Goal: Communication & Community: Answer question/provide support

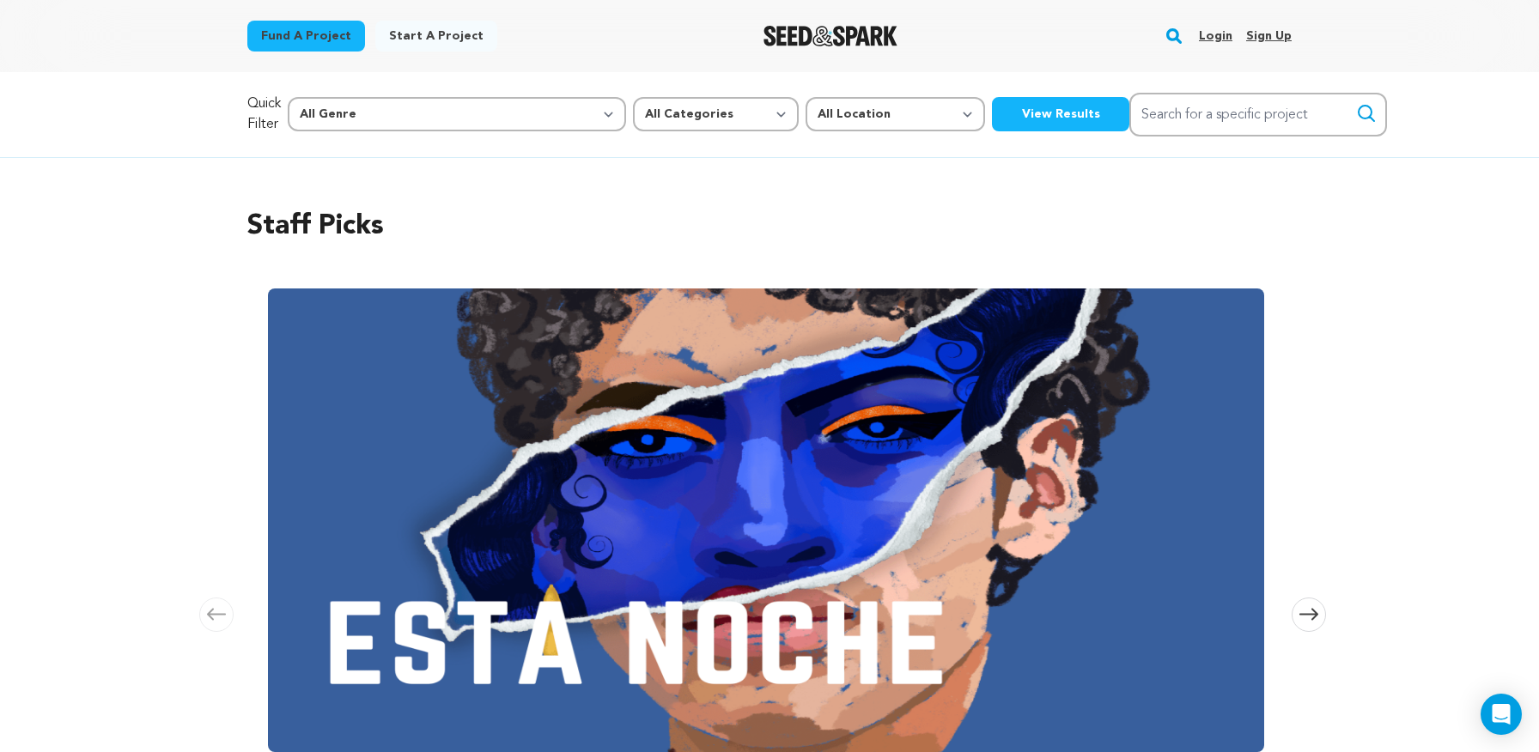
click at [1227, 38] on link "Login" at bounding box center [1215, 35] width 33 height 27
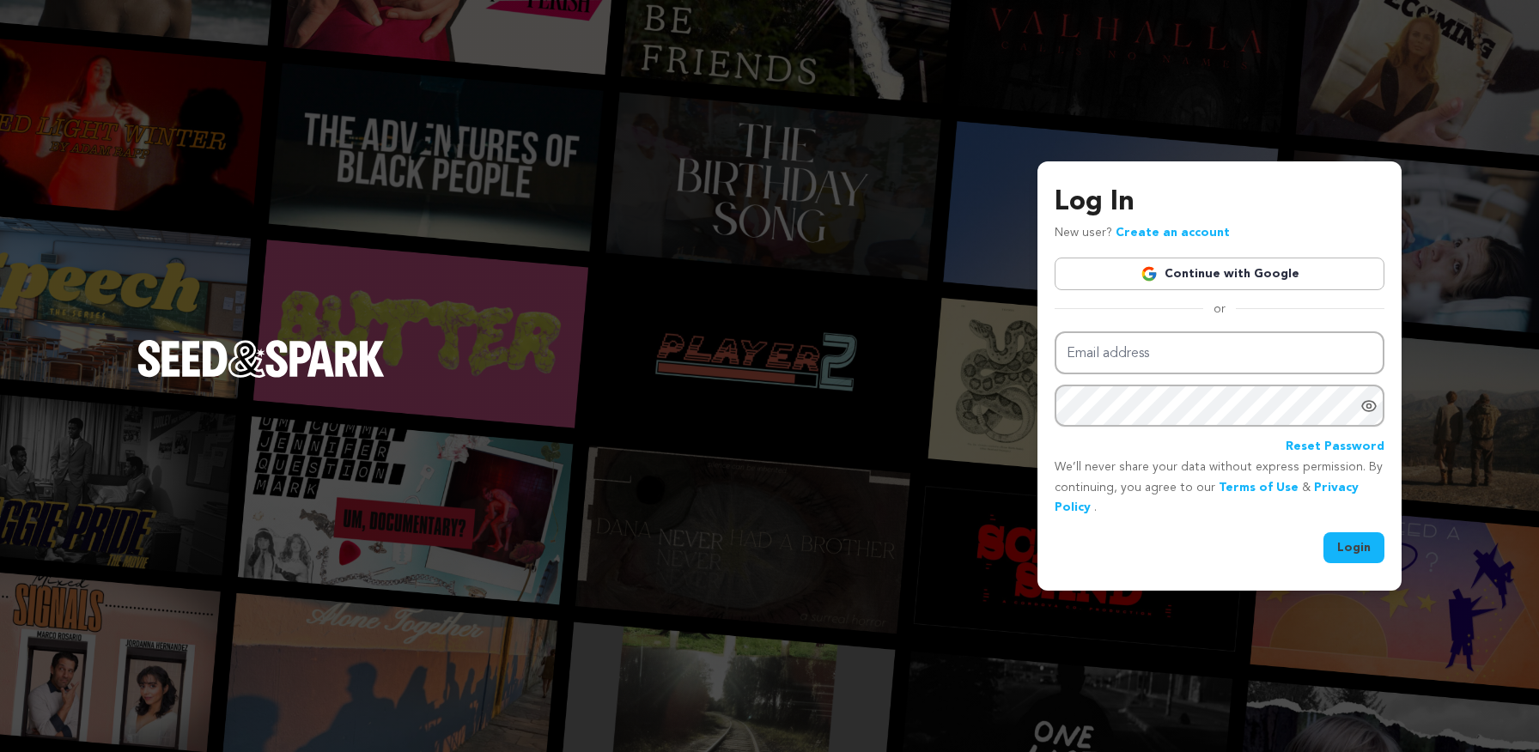
click at [1139, 274] on link "Continue with Google" at bounding box center [1219, 274] width 330 height 33
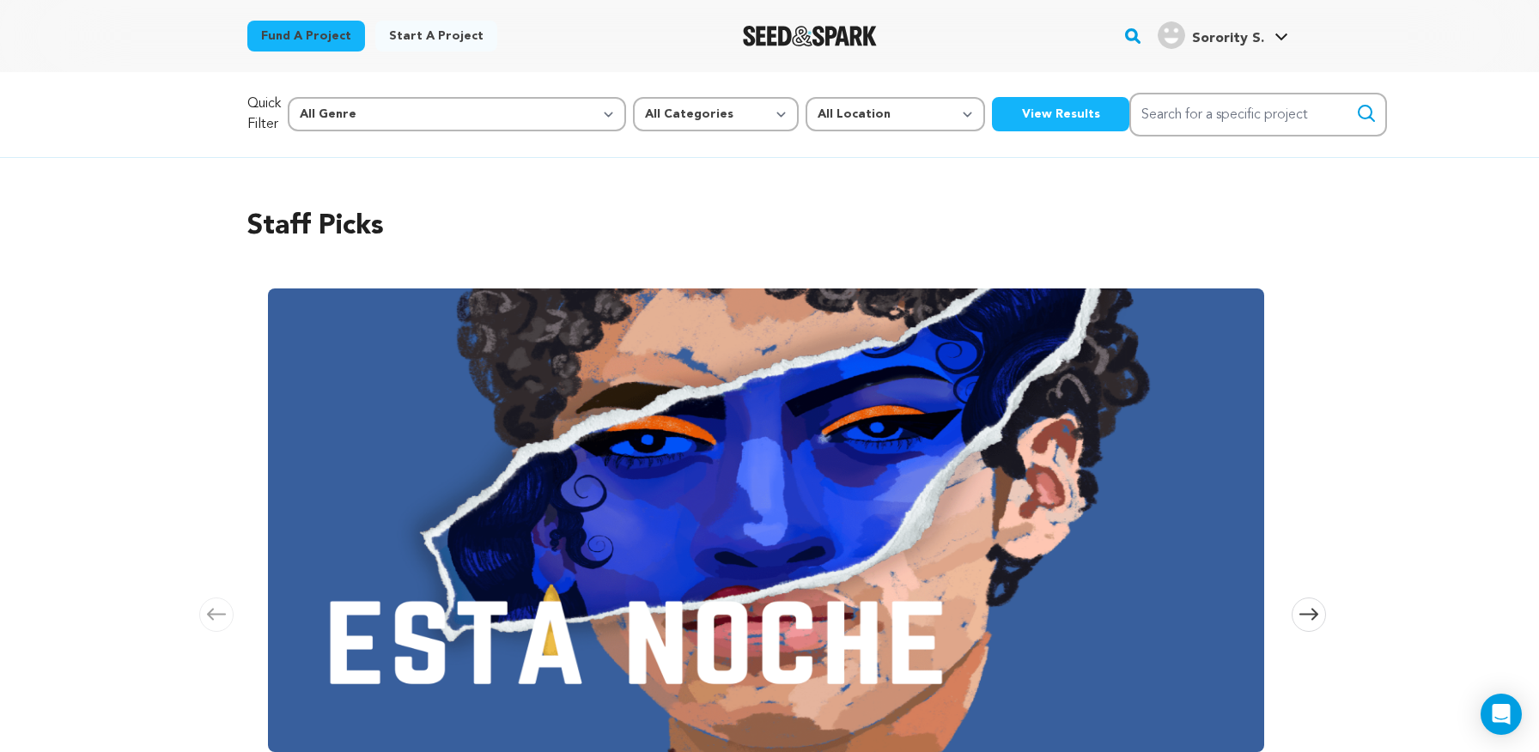
click at [1230, 33] on span "Sorority S." at bounding box center [1228, 39] width 72 height 14
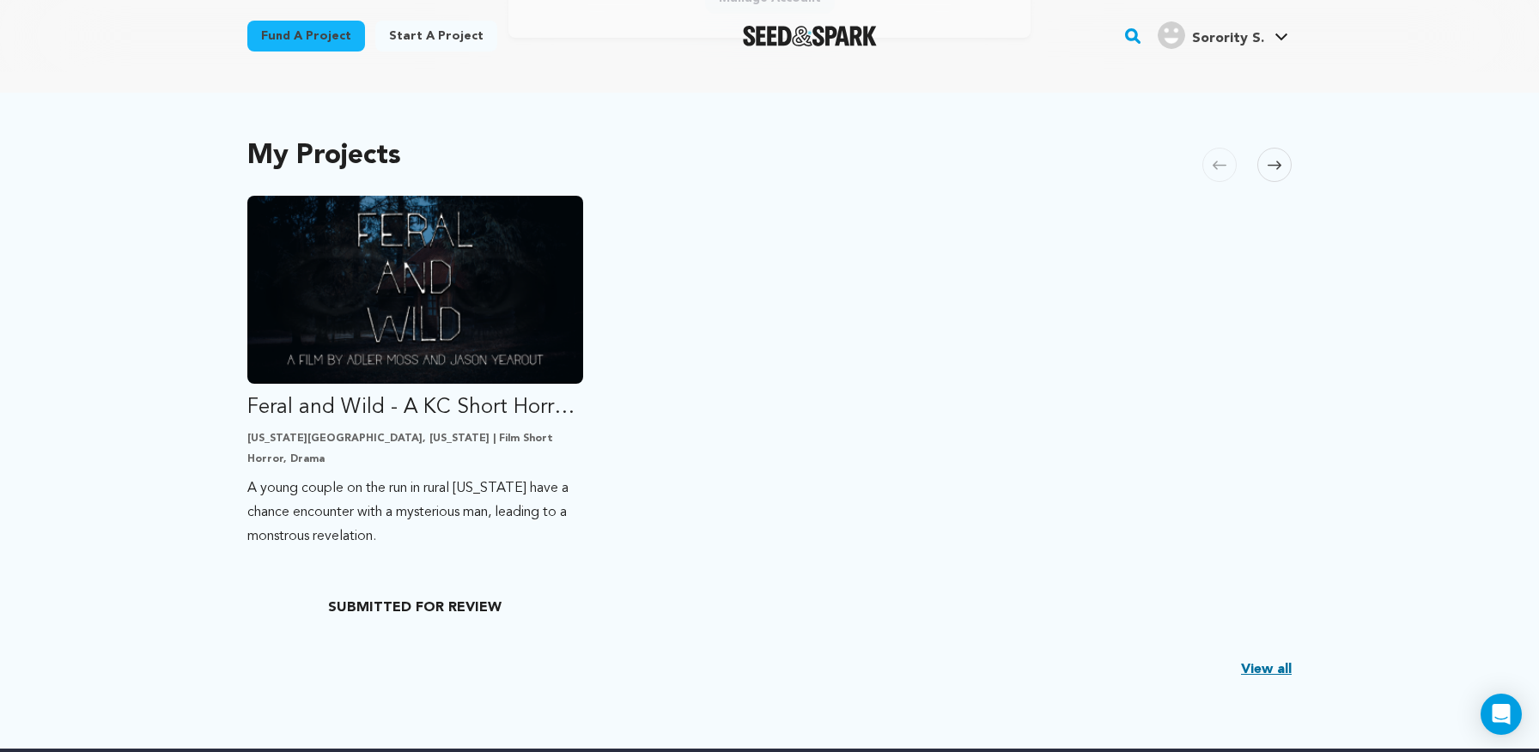
scroll to position [315, 0]
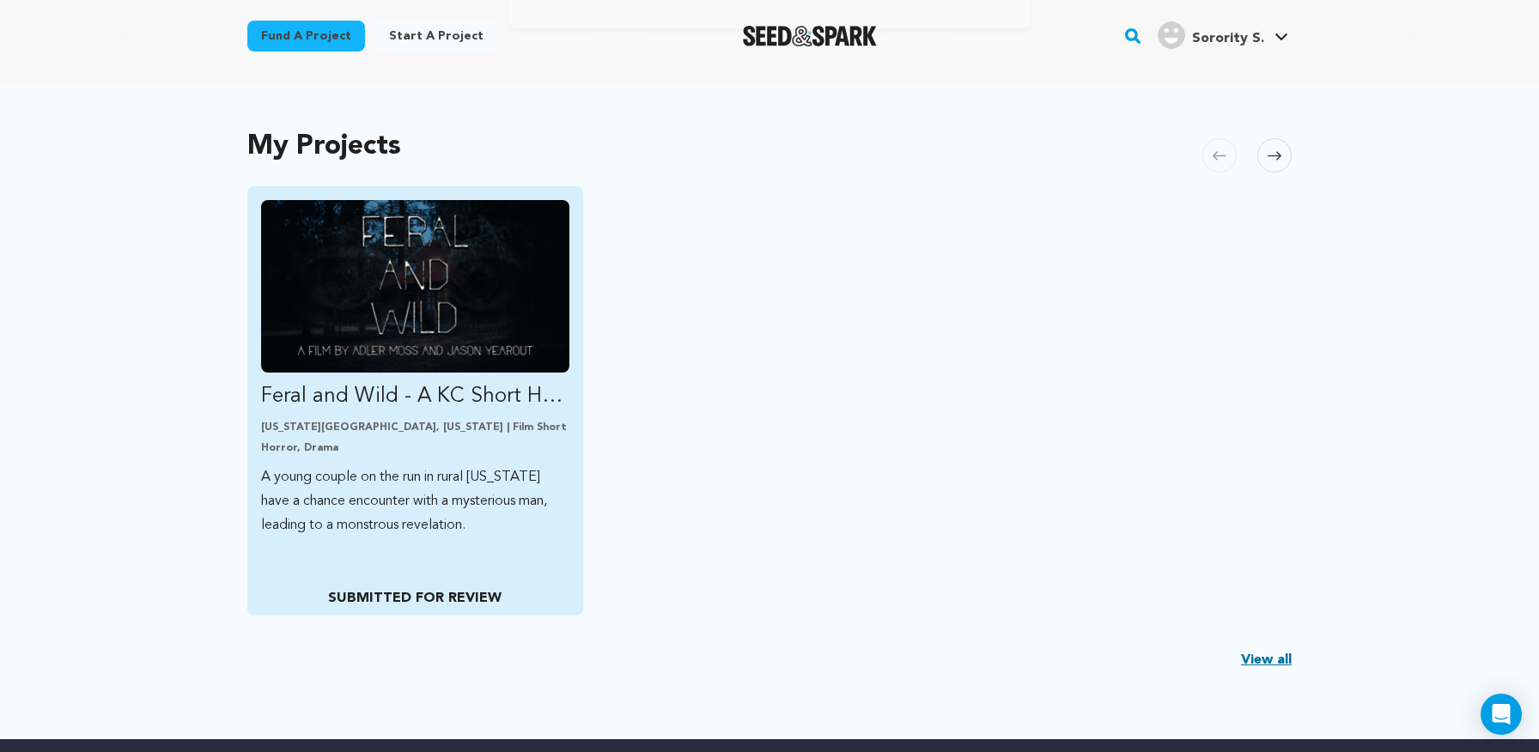
click at [503, 314] on img "Fund Feral and Wild - A KC Short Horror Film" at bounding box center [415, 286] width 308 height 173
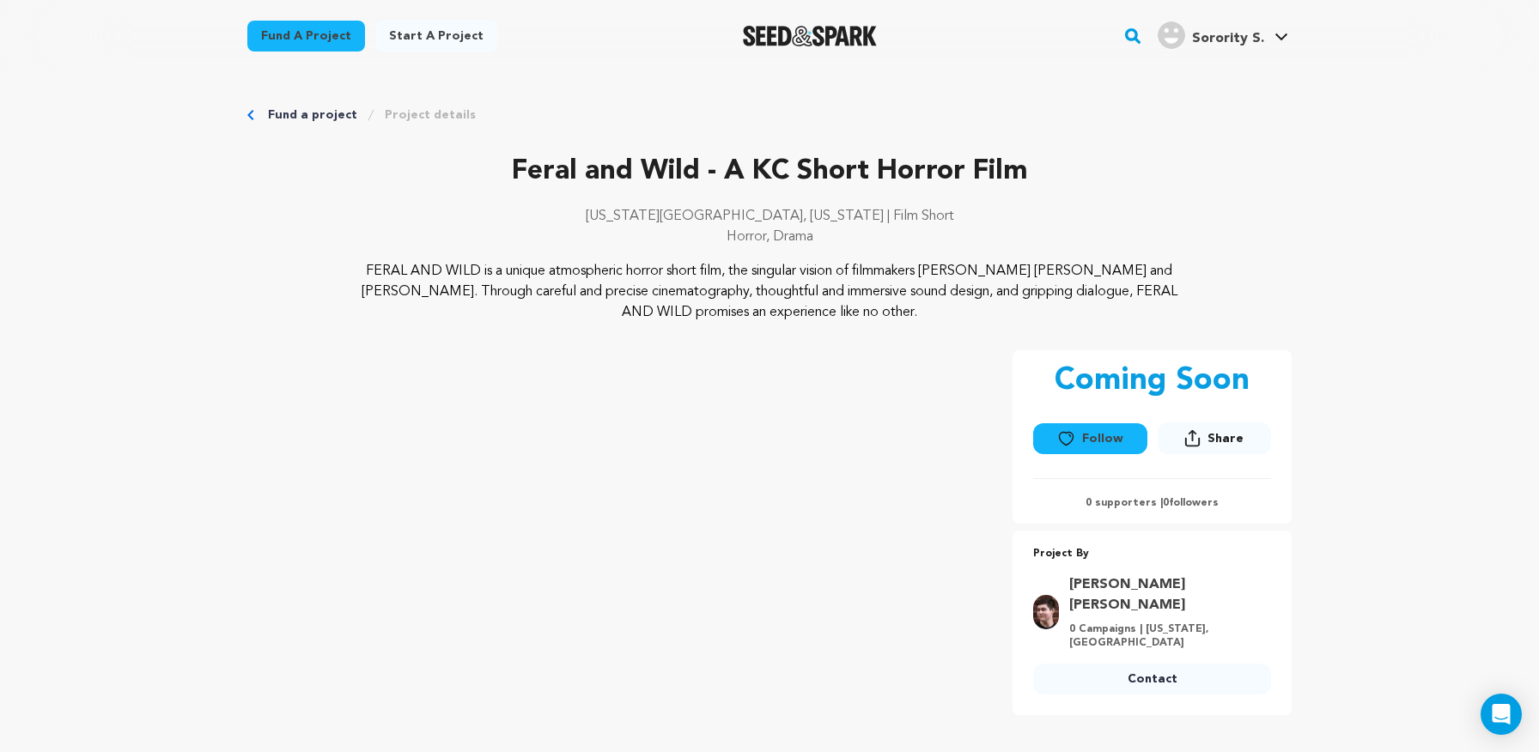
click at [1103, 434] on button "Follow" at bounding box center [1089, 438] width 113 height 31
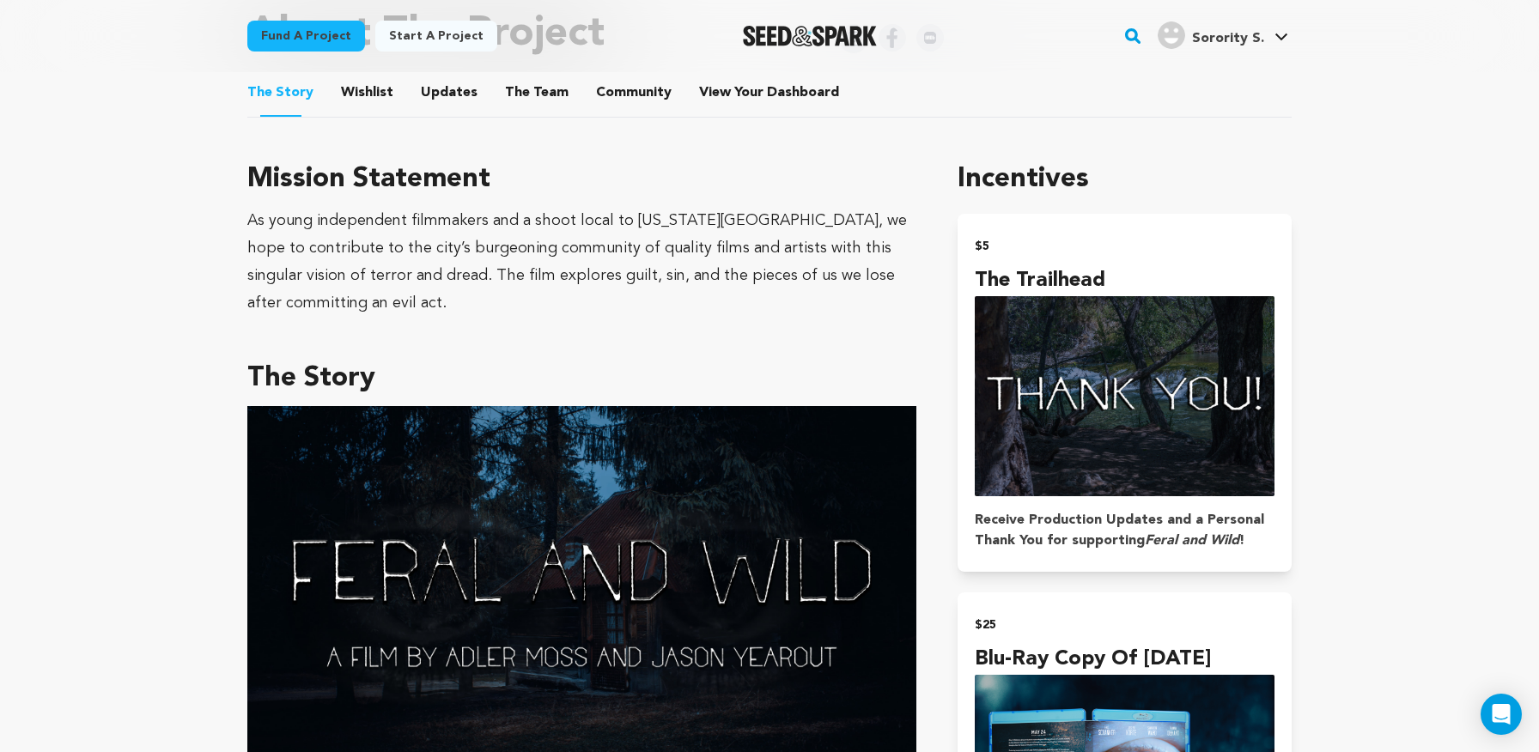
scroll to position [738, 0]
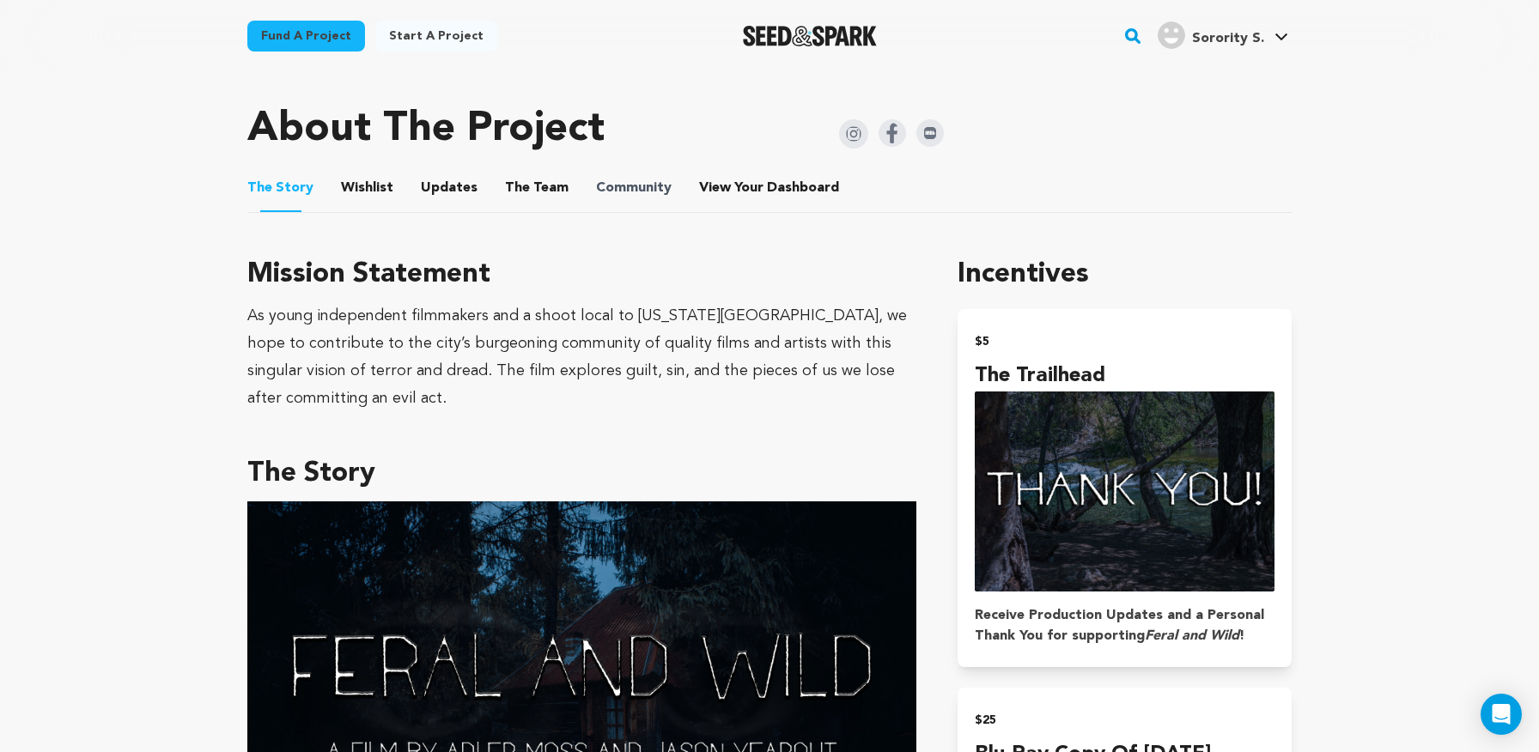
click at [651, 189] on span "Community" at bounding box center [634, 188] width 76 height 21
click at [1193, 107] on link "Messages" at bounding box center [1229, 113] width 192 height 38
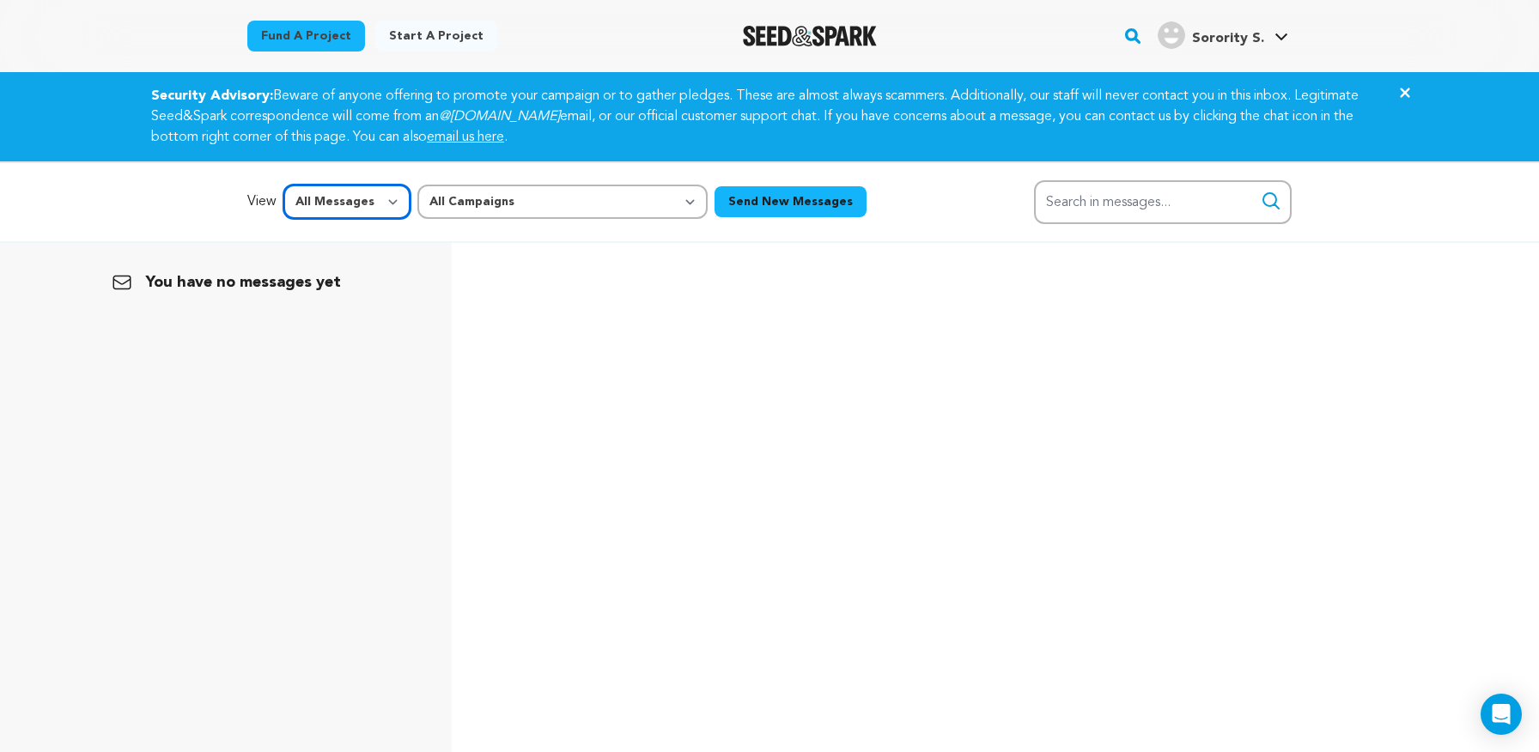
click at [334, 204] on select "All Messages Starred Unread" at bounding box center [346, 202] width 127 height 34
select select "unread"
click at [347, 209] on select "All Messages Starred Unread" at bounding box center [346, 202] width 127 height 34
select select
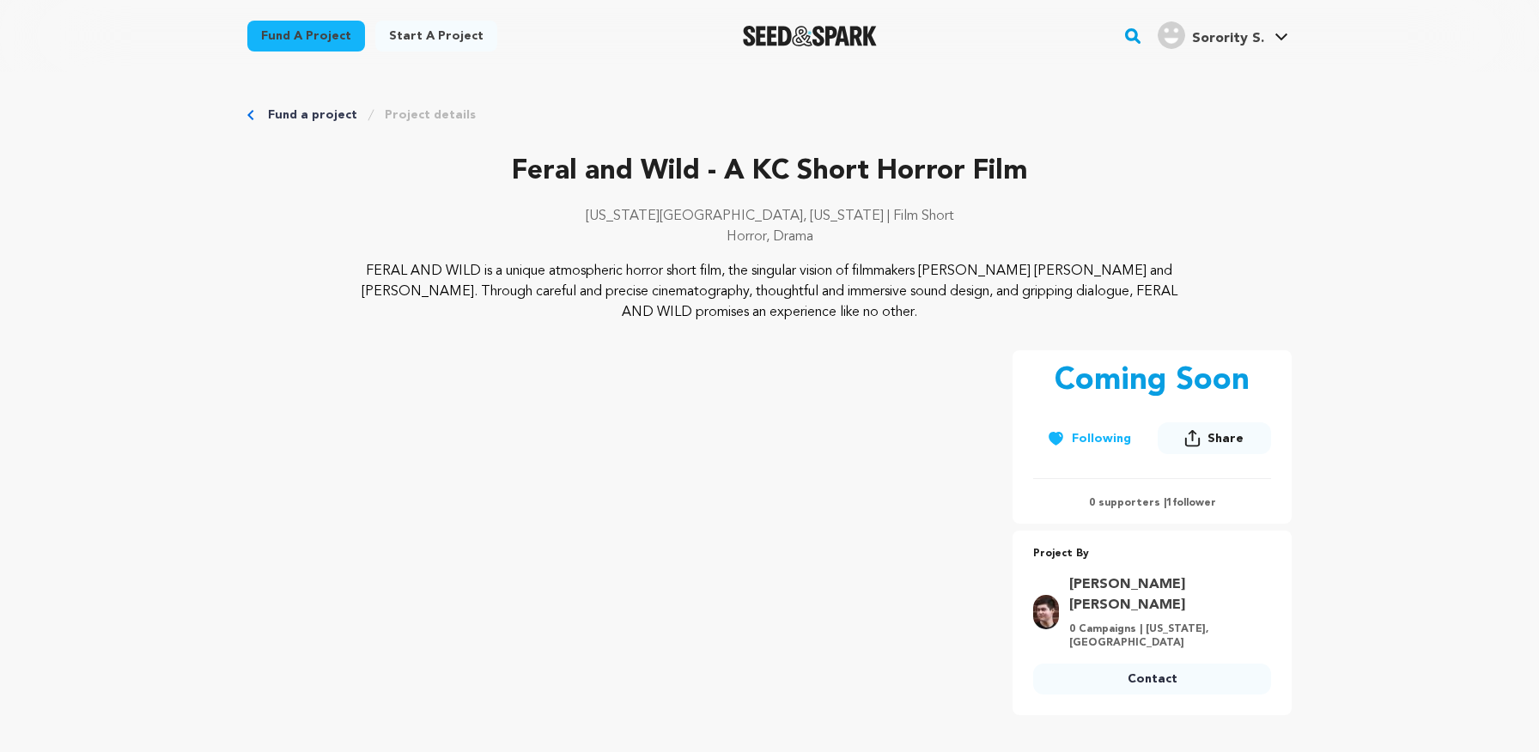
scroll to position [738, 0]
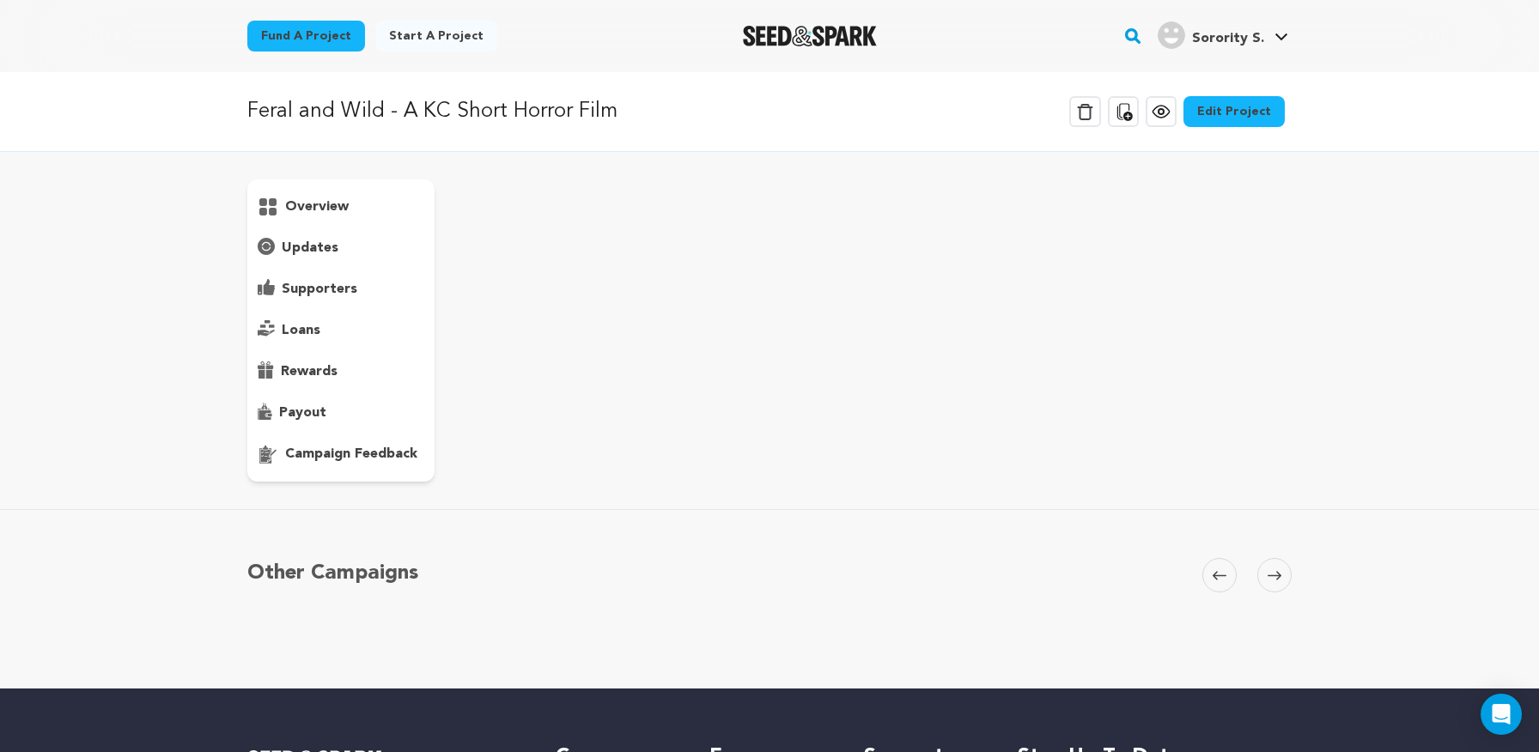
click at [320, 252] on p "updates" at bounding box center [310, 248] width 57 height 21
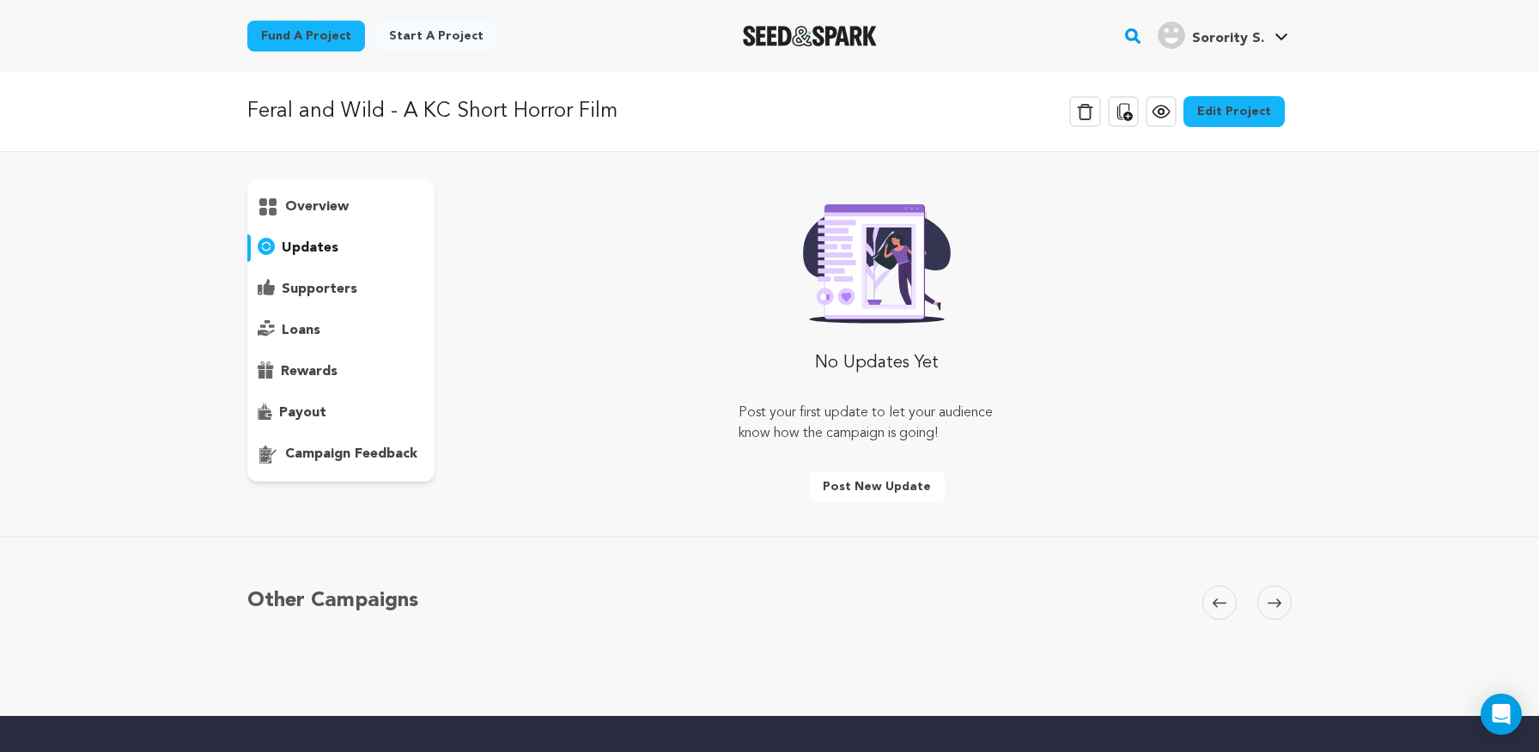
click at [325, 211] on p "overview" at bounding box center [317, 207] width 64 height 21
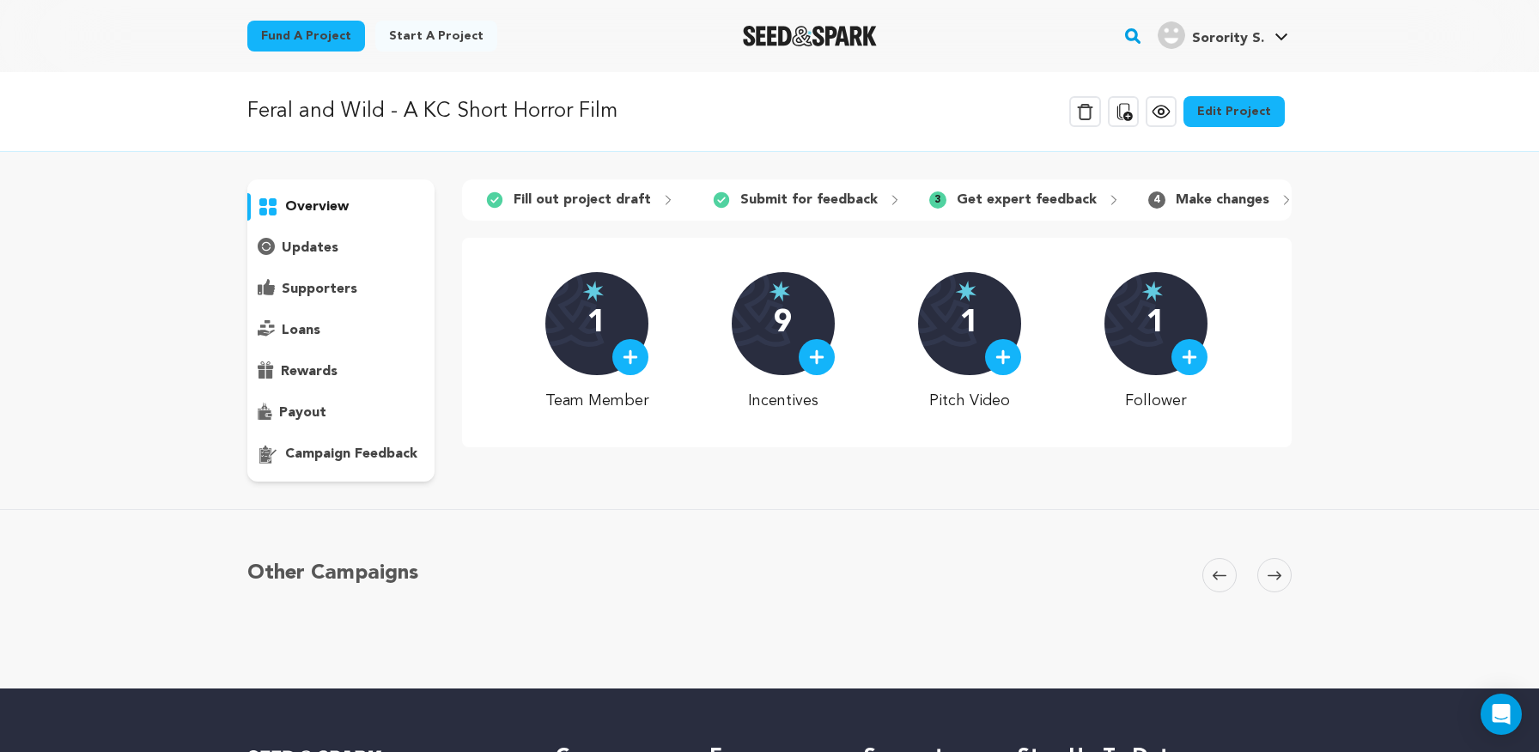
click at [332, 454] on p "campaign feedback" at bounding box center [351, 454] width 132 height 21
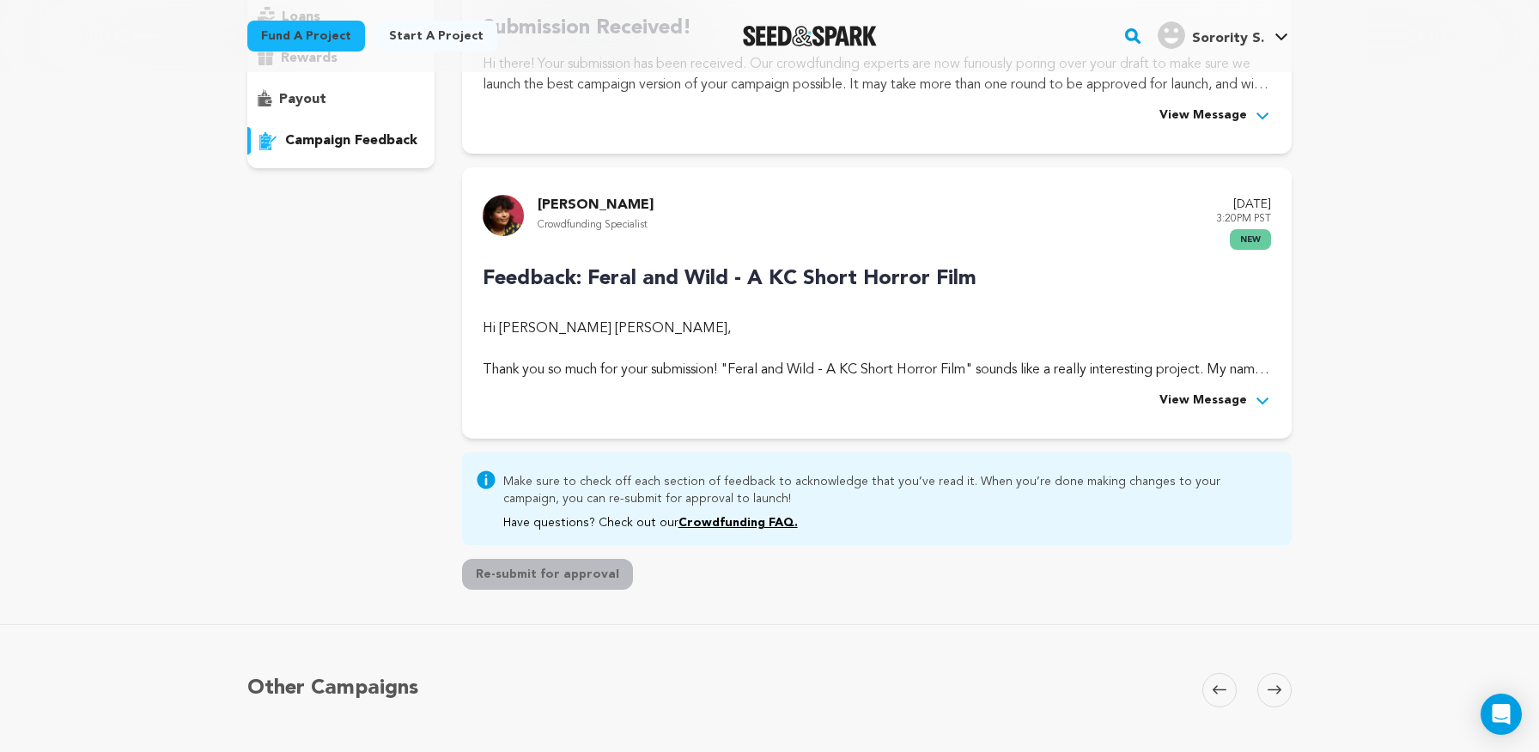
scroll to position [334, 0]
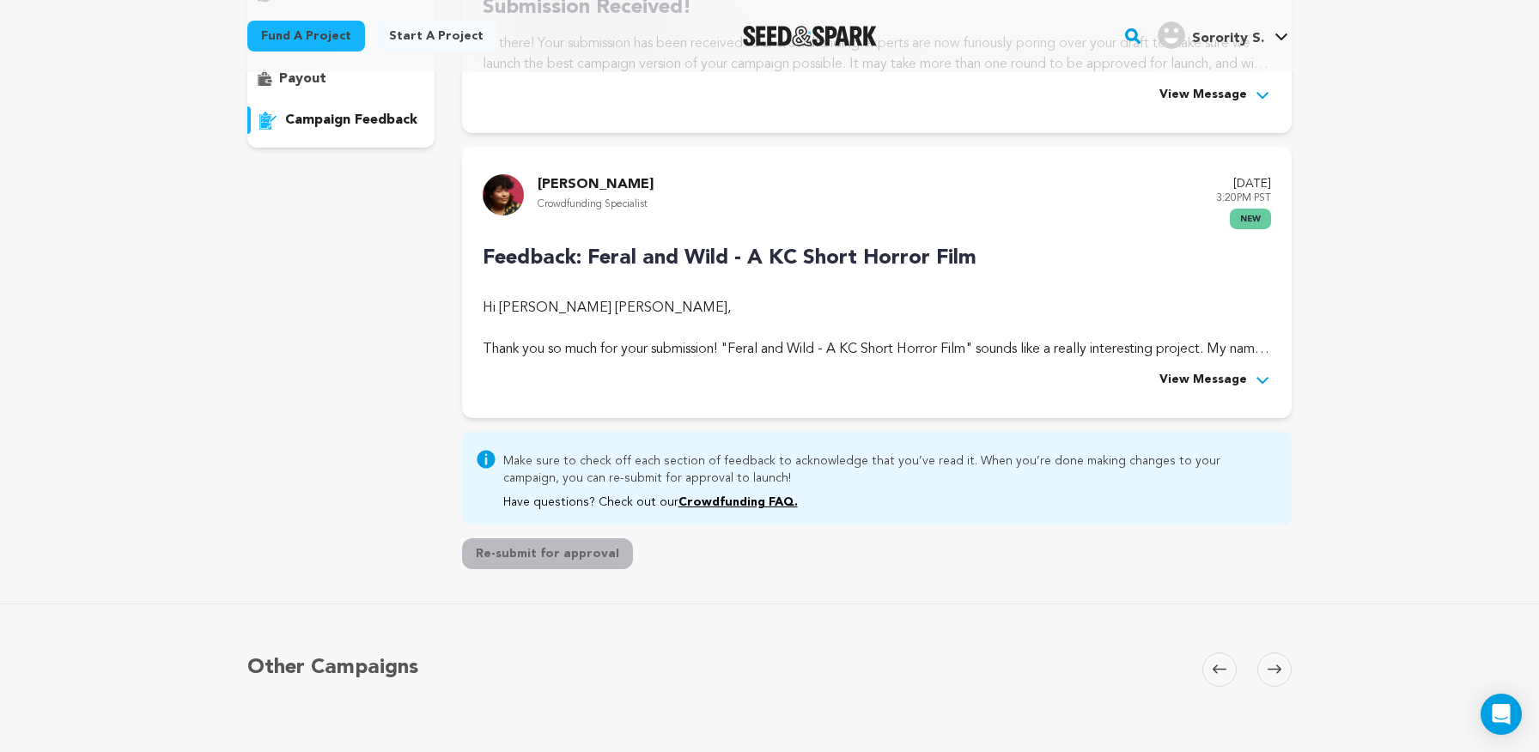
click at [1212, 383] on span "View Message" at bounding box center [1203, 380] width 88 height 21
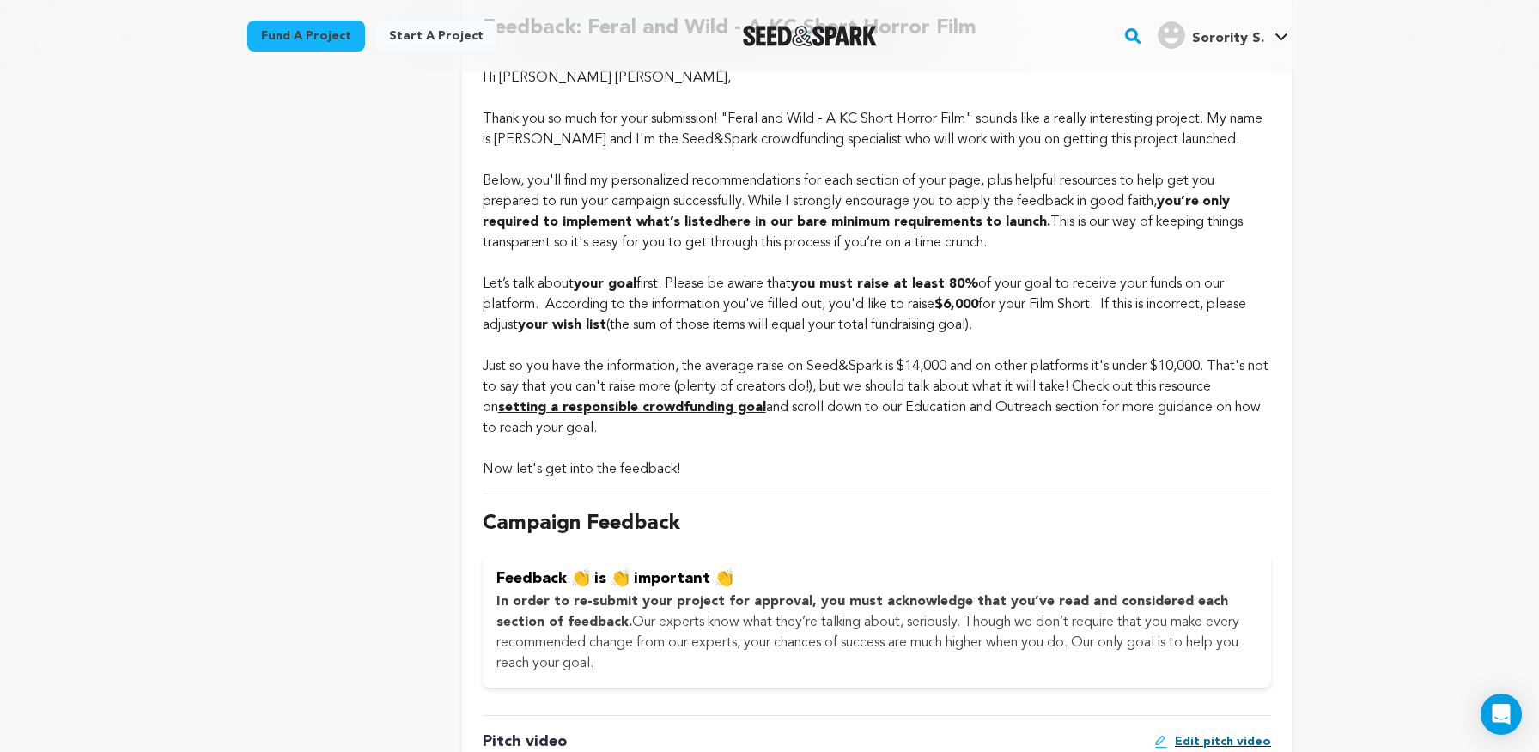
scroll to position [567, 0]
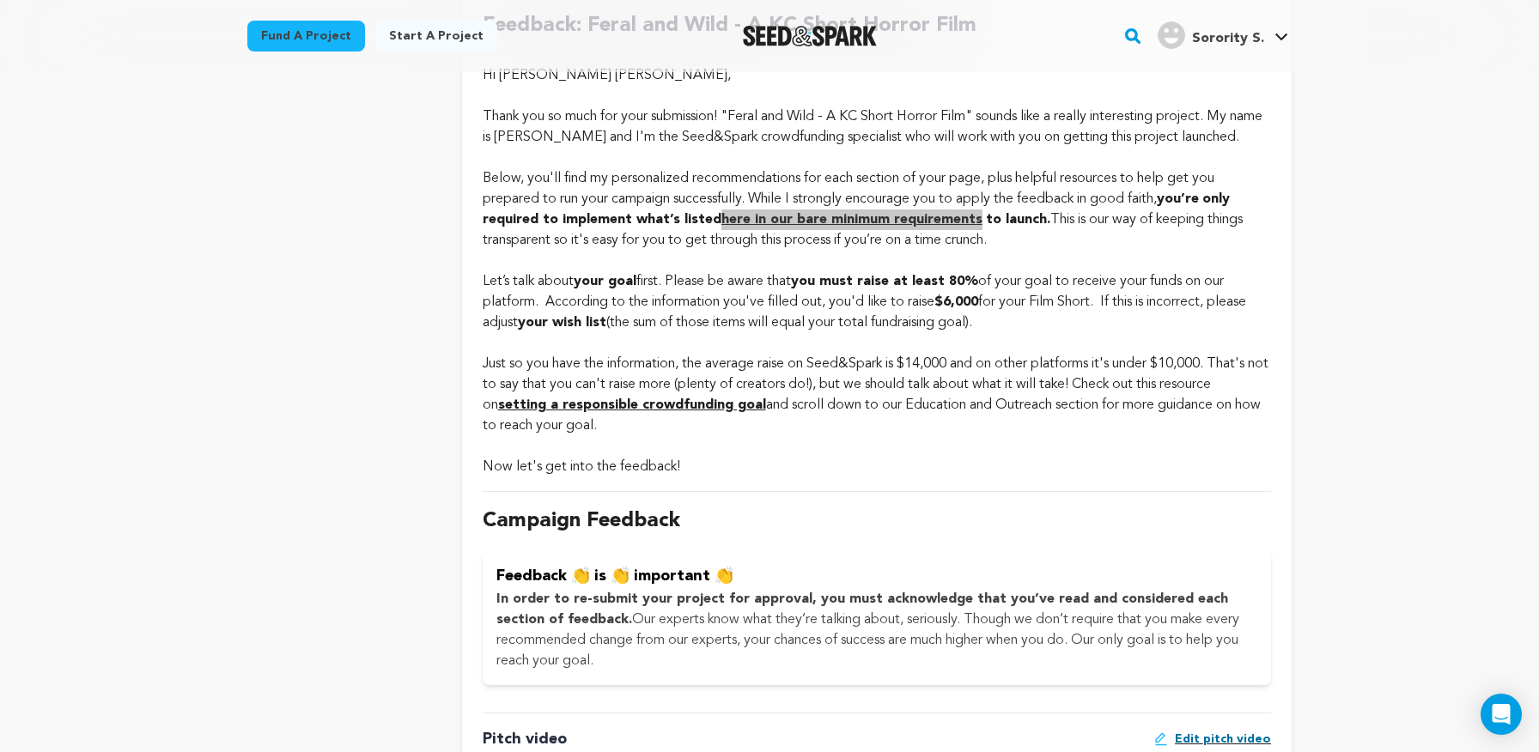
drag, startPoint x: 860, startPoint y: 220, endPoint x: 963, endPoint y: 97, distance: 160.8
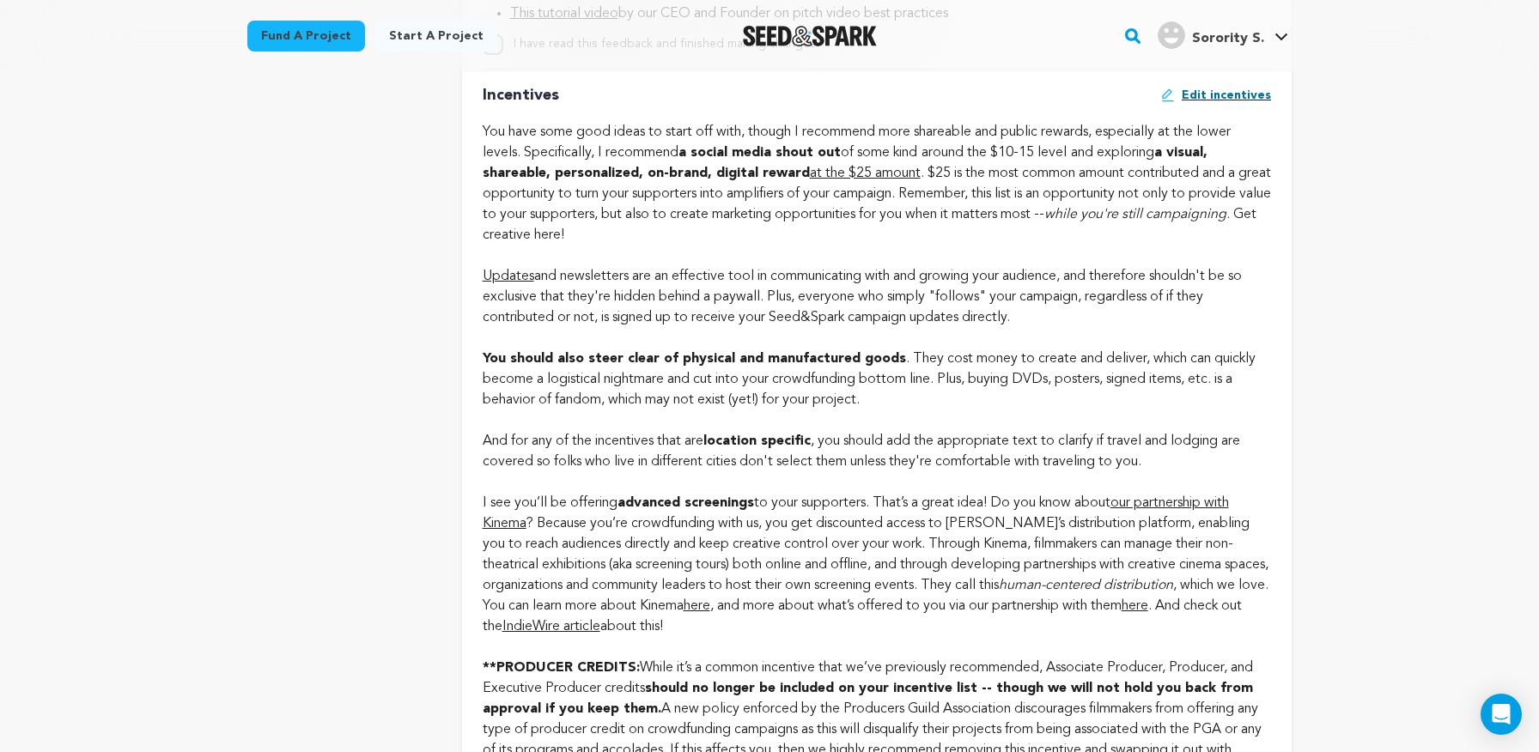
scroll to position [1517, 0]
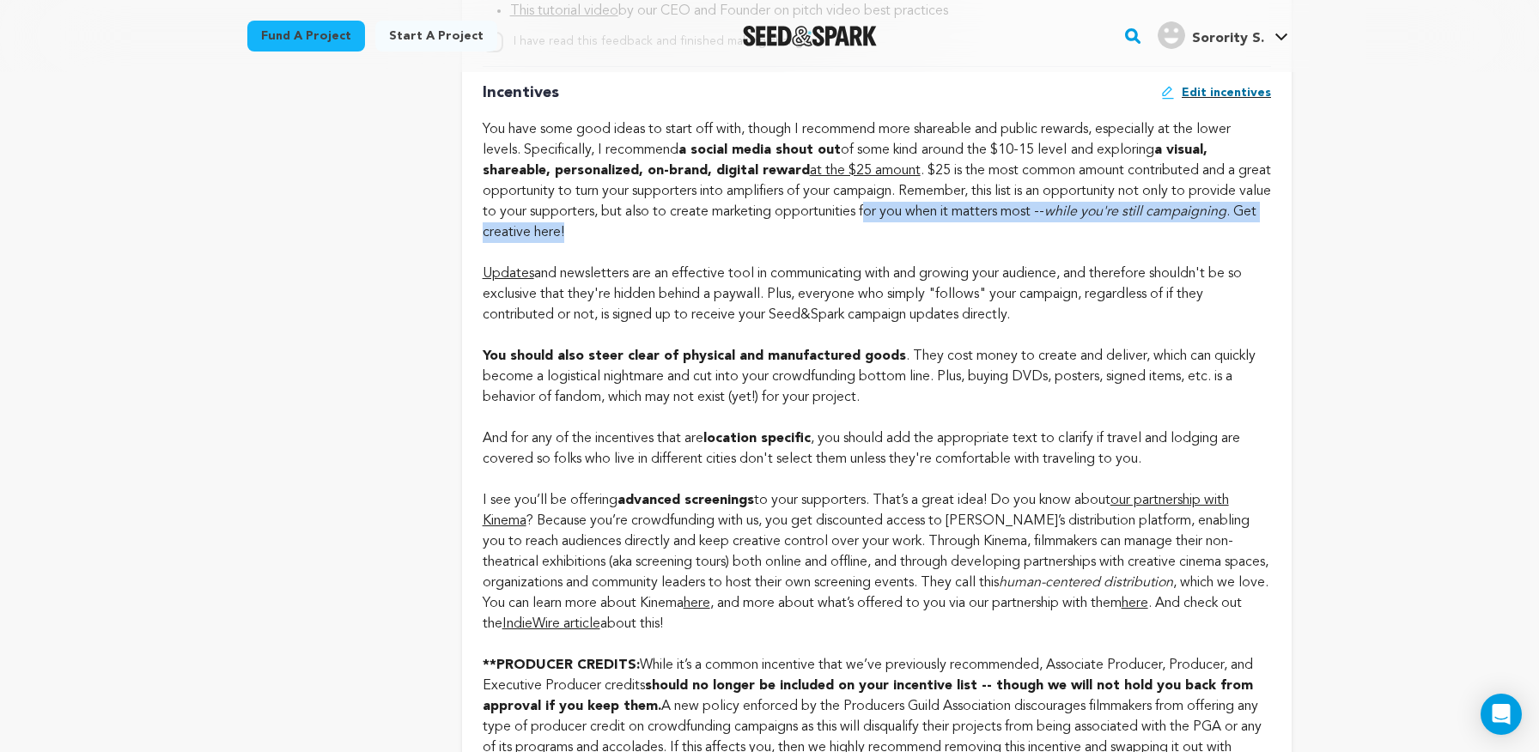
drag, startPoint x: 957, startPoint y: 224, endPoint x: 957, endPoint y: 203, distance: 21.5
click at [957, 203] on div "You have some good ideas to start off with, though I recommend more shareable a…" at bounding box center [877, 304] width 788 height 371
click at [958, 200] on div "You have some good ideas to start off with, though I recommend more shareable a…" at bounding box center [877, 304] width 788 height 371
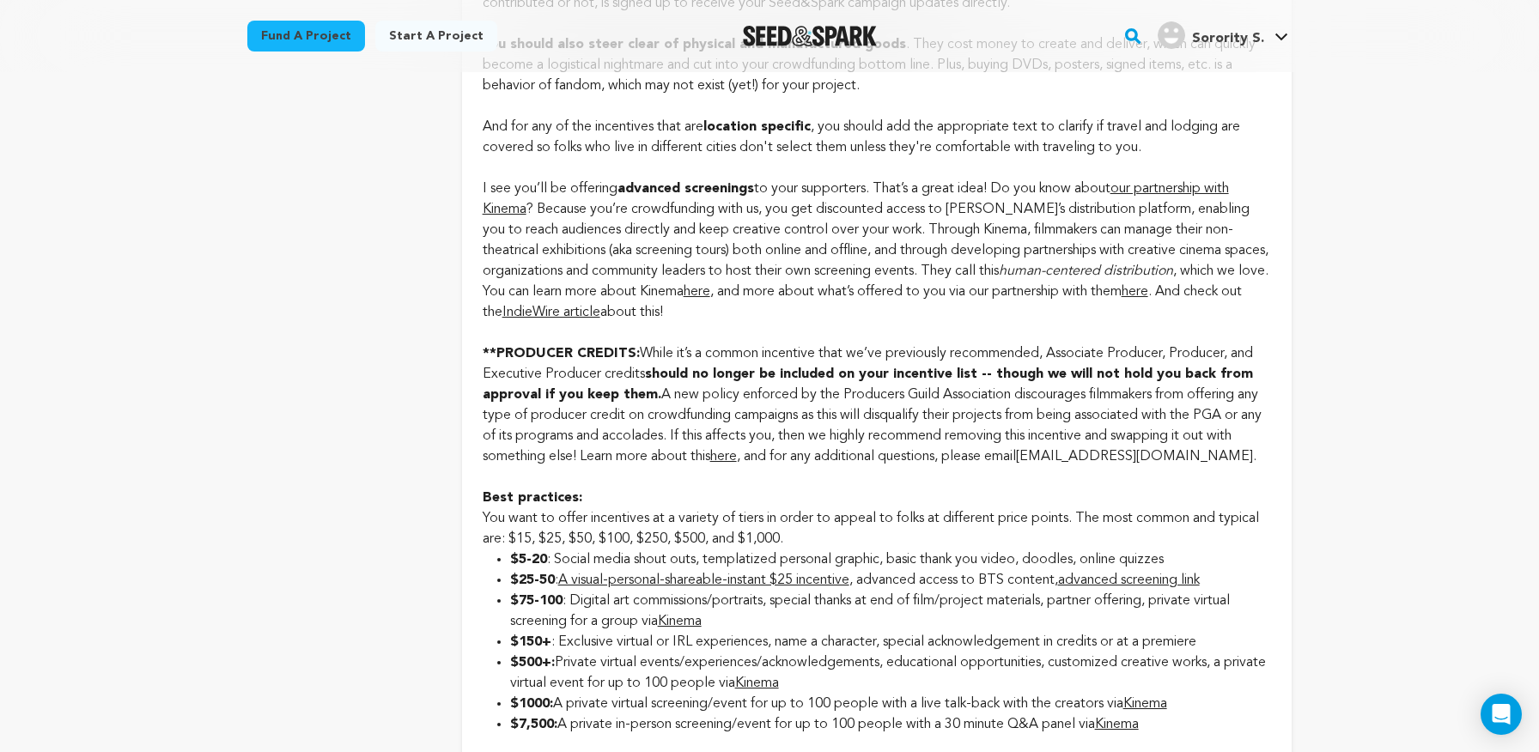
scroll to position [1832, 0]
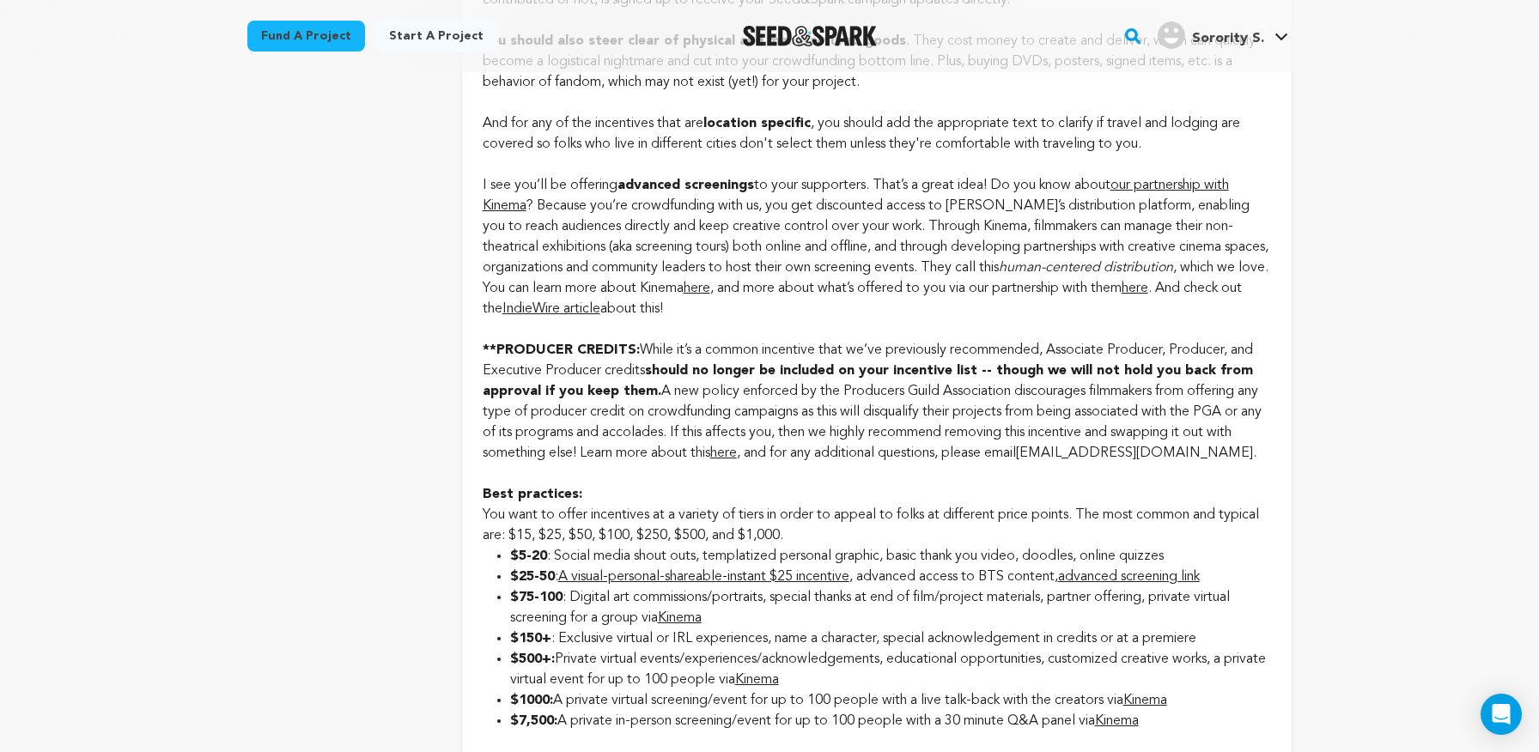
click at [741, 296] on div "I see you’ll be offering advanced screenings to your supporters. That’s a great…" at bounding box center [877, 247] width 788 height 144
click at [710, 286] on link "here" at bounding box center [696, 289] width 27 height 14
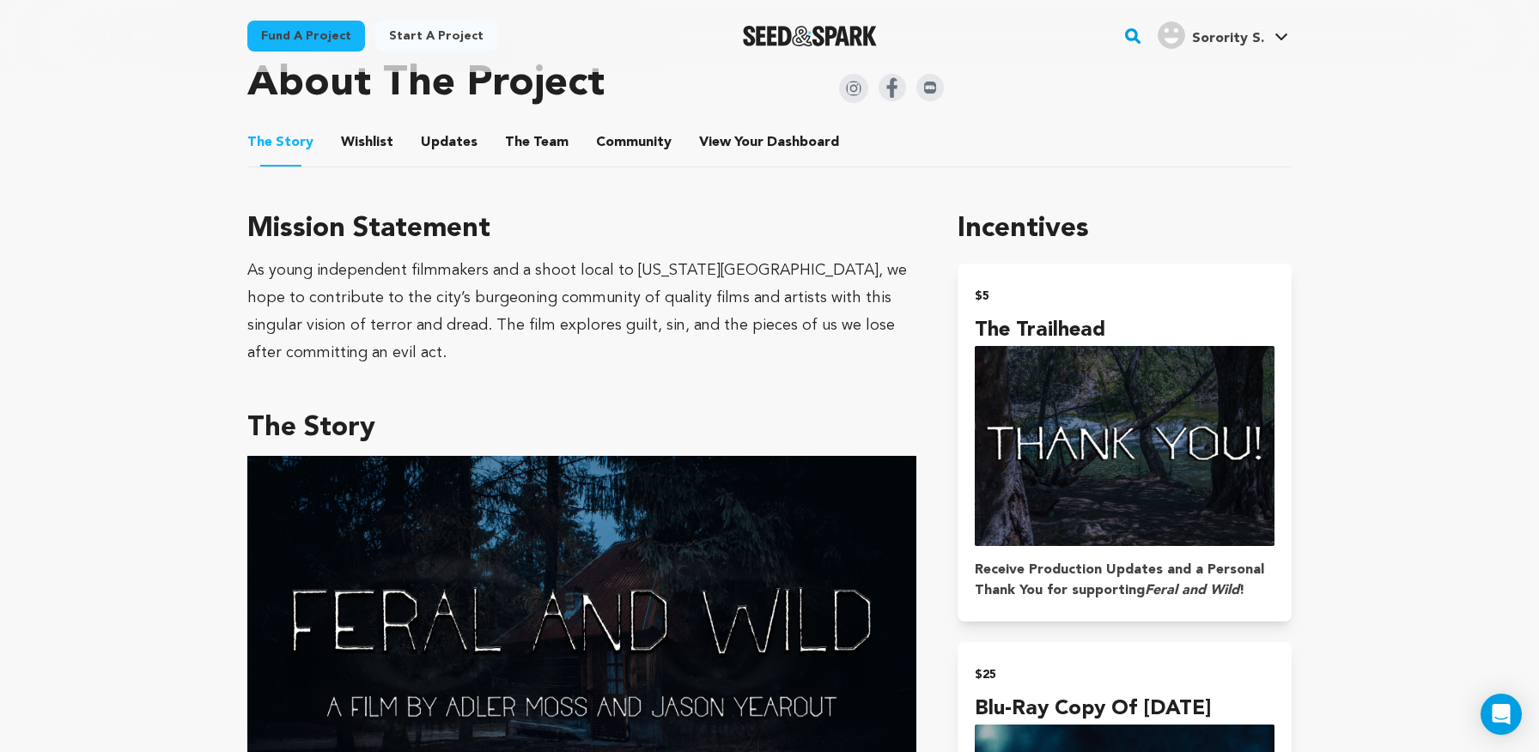
scroll to position [791, 0]
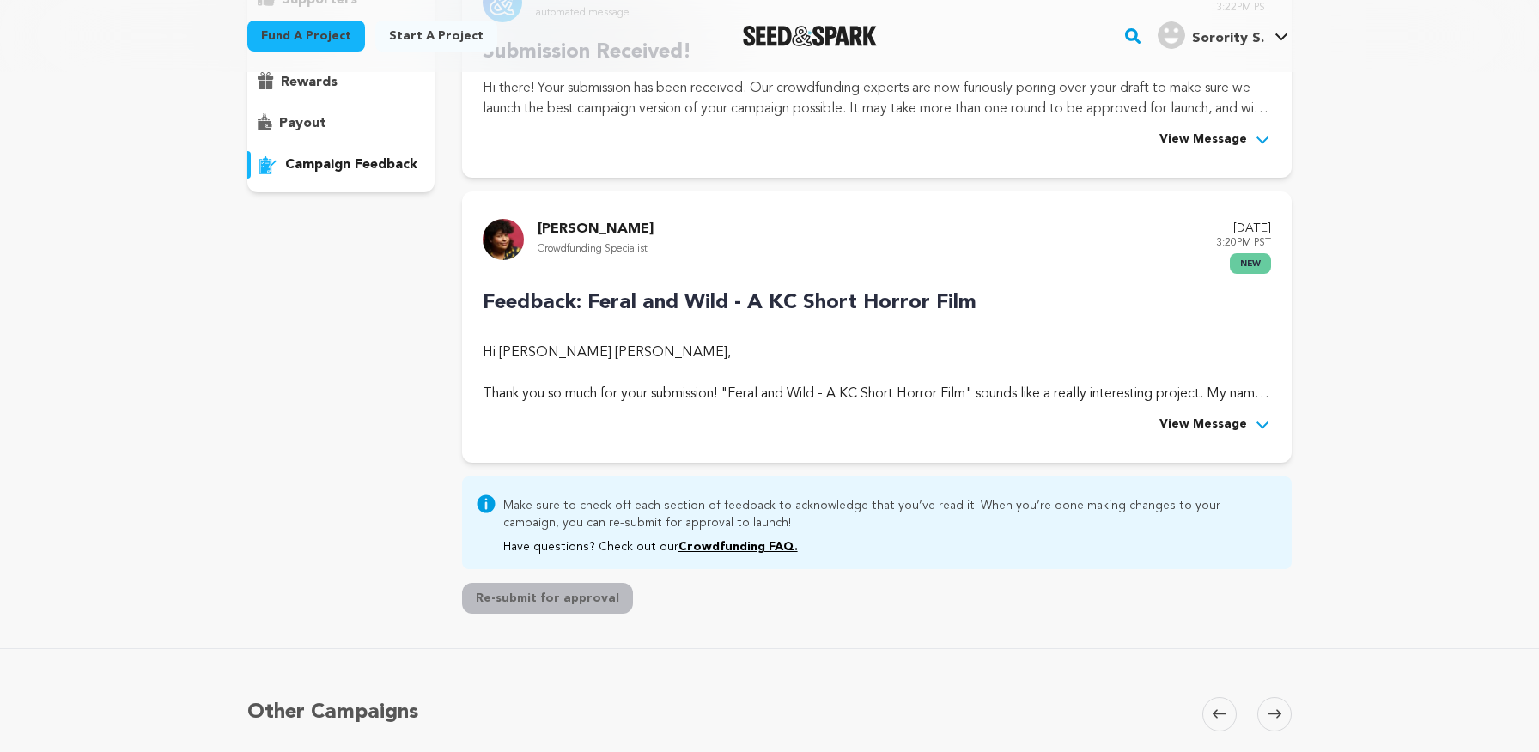
scroll to position [289, 0]
click at [1242, 430] on span "View Message" at bounding box center [1203, 425] width 88 height 21
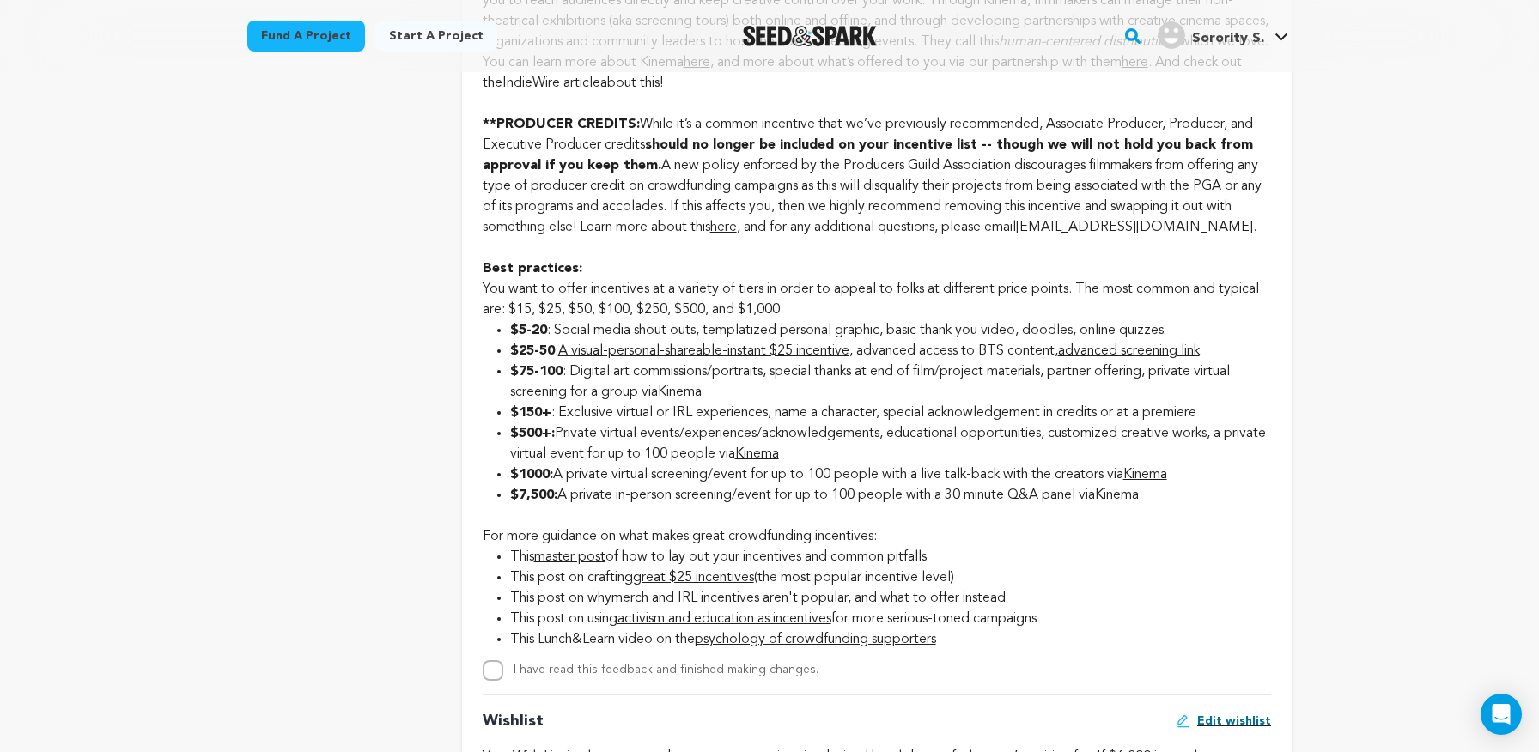
scroll to position [2073, 0]
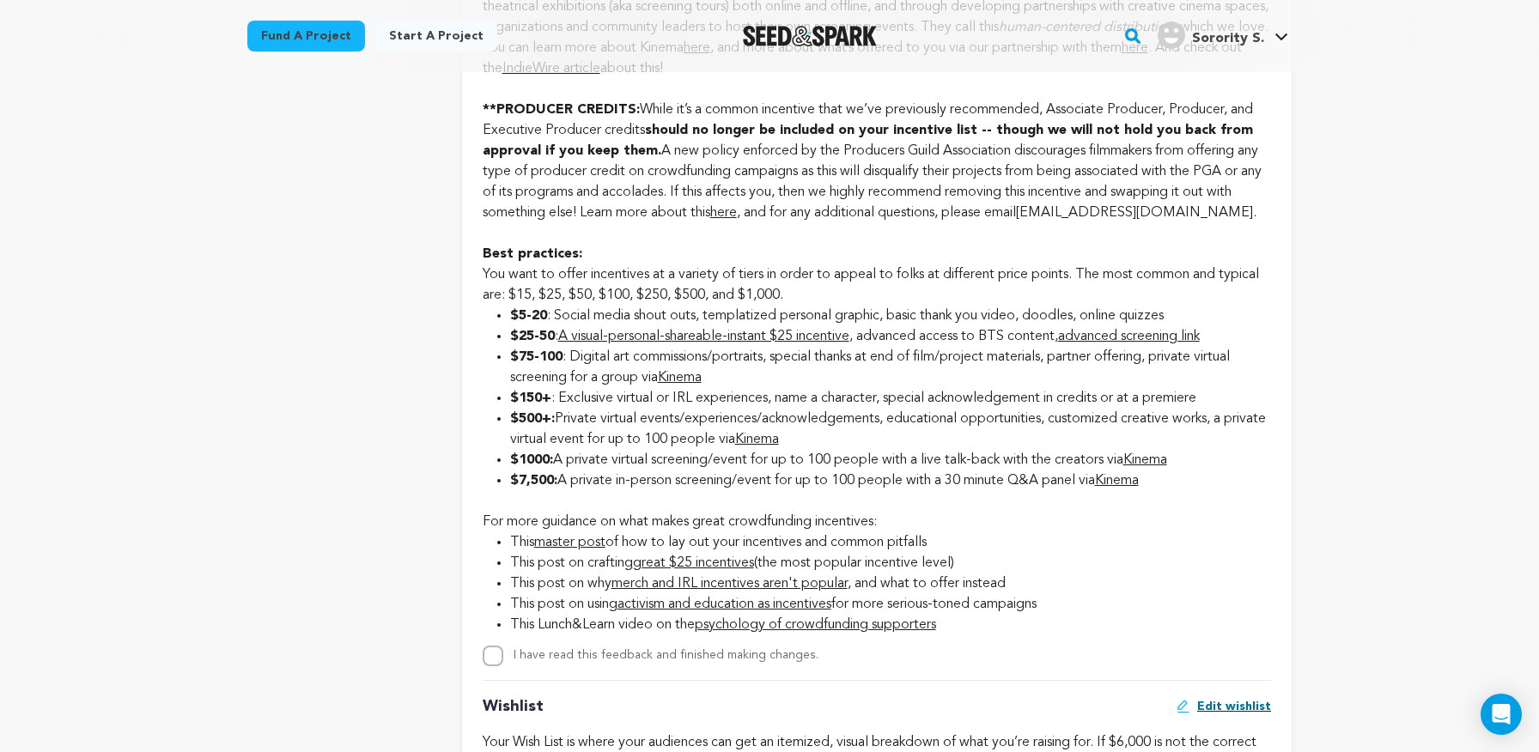
click at [1008, 375] on li "$75-100 : Digital art commissions/portraits, special thanks at end of film/proj…" at bounding box center [890, 367] width 761 height 41
drag, startPoint x: 980, startPoint y: 427, endPoint x: 999, endPoint y: 423, distance: 20.0
click at [999, 423] on li "$500+: Private virtual events/experiences/acknowledgements, educational opportu…" at bounding box center [890, 429] width 761 height 41
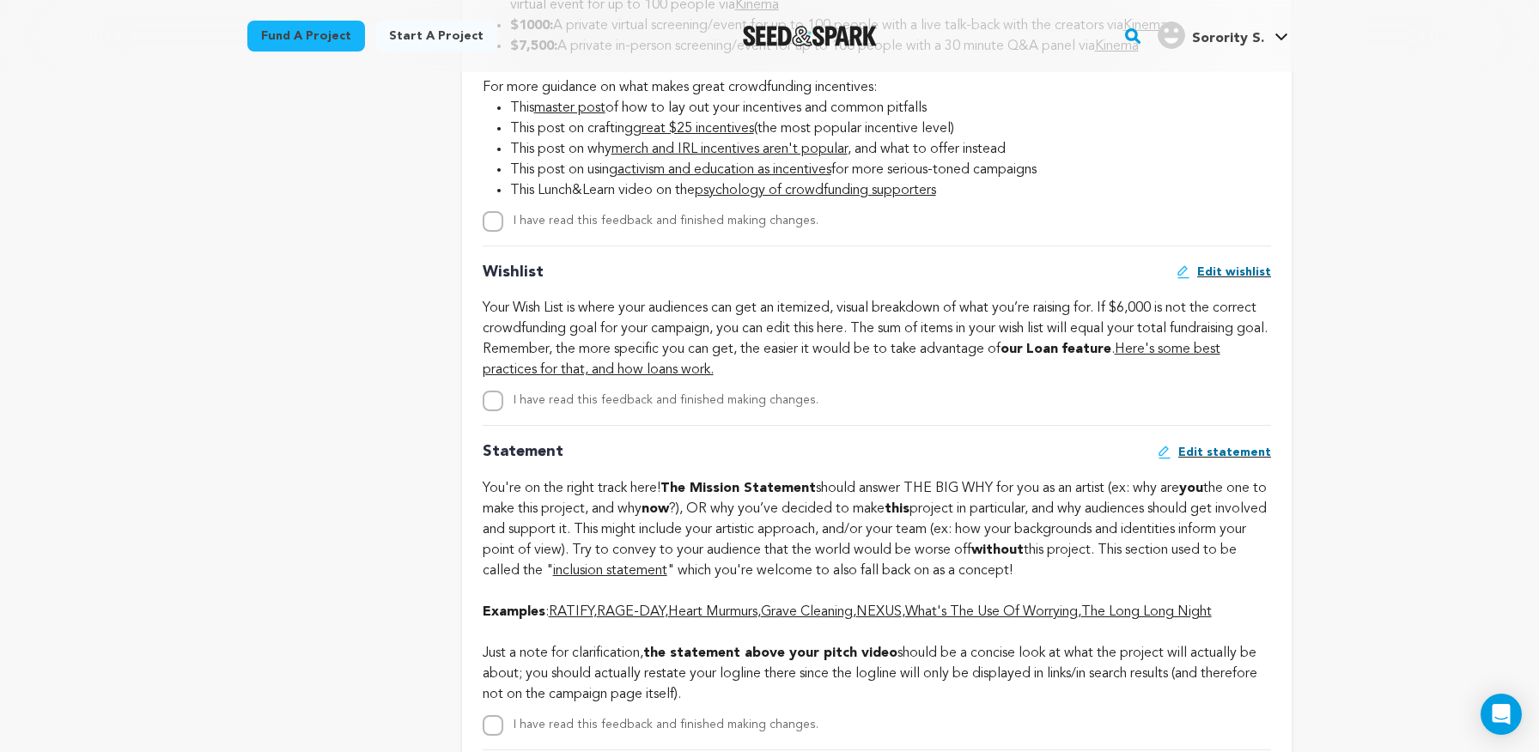
scroll to position [2512, 0]
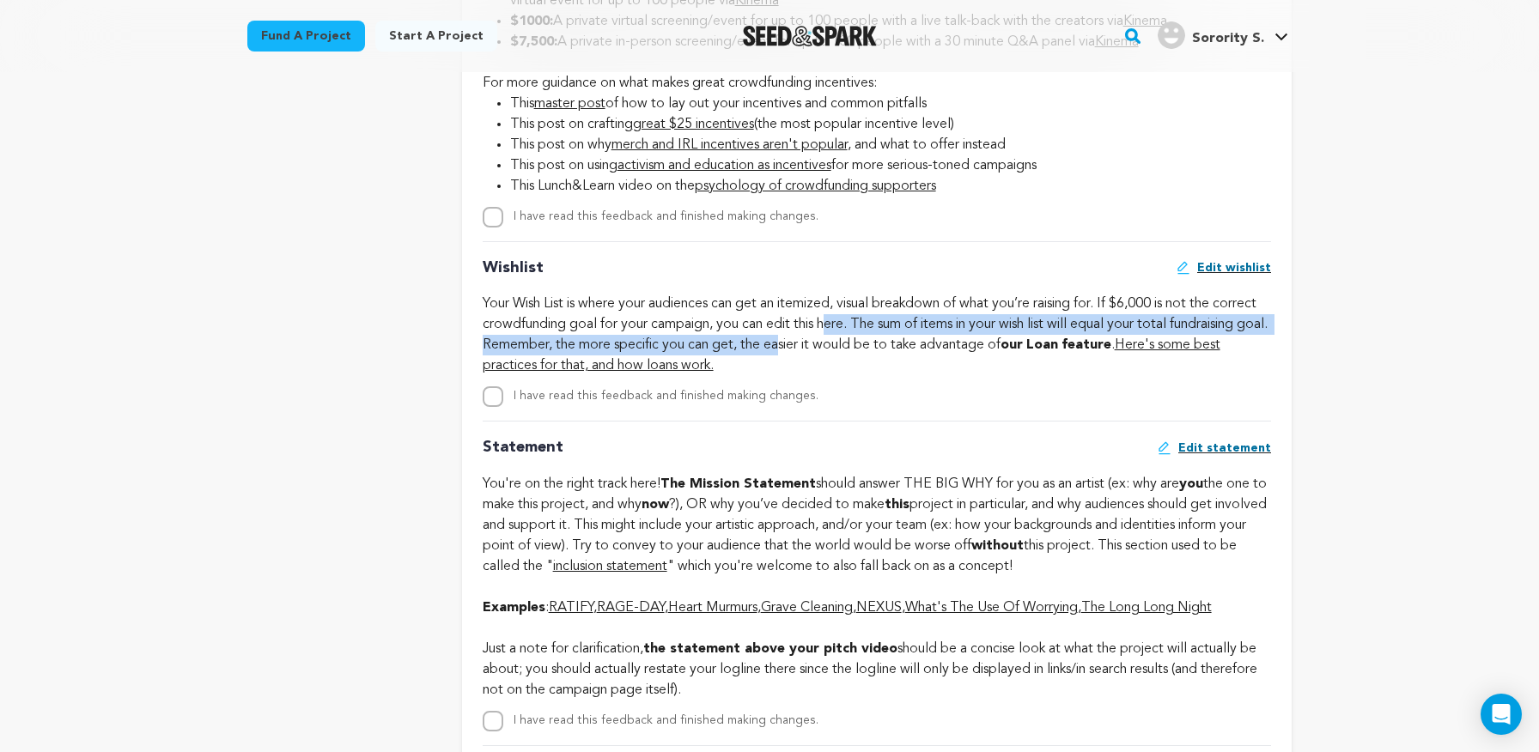
drag, startPoint x: 875, startPoint y: 335, endPoint x: 894, endPoint y: 335, distance: 18.9
click at [894, 335] on div "Your Wish List is where your audiences can get an itemized, visual breakdown of…" at bounding box center [877, 335] width 788 height 82
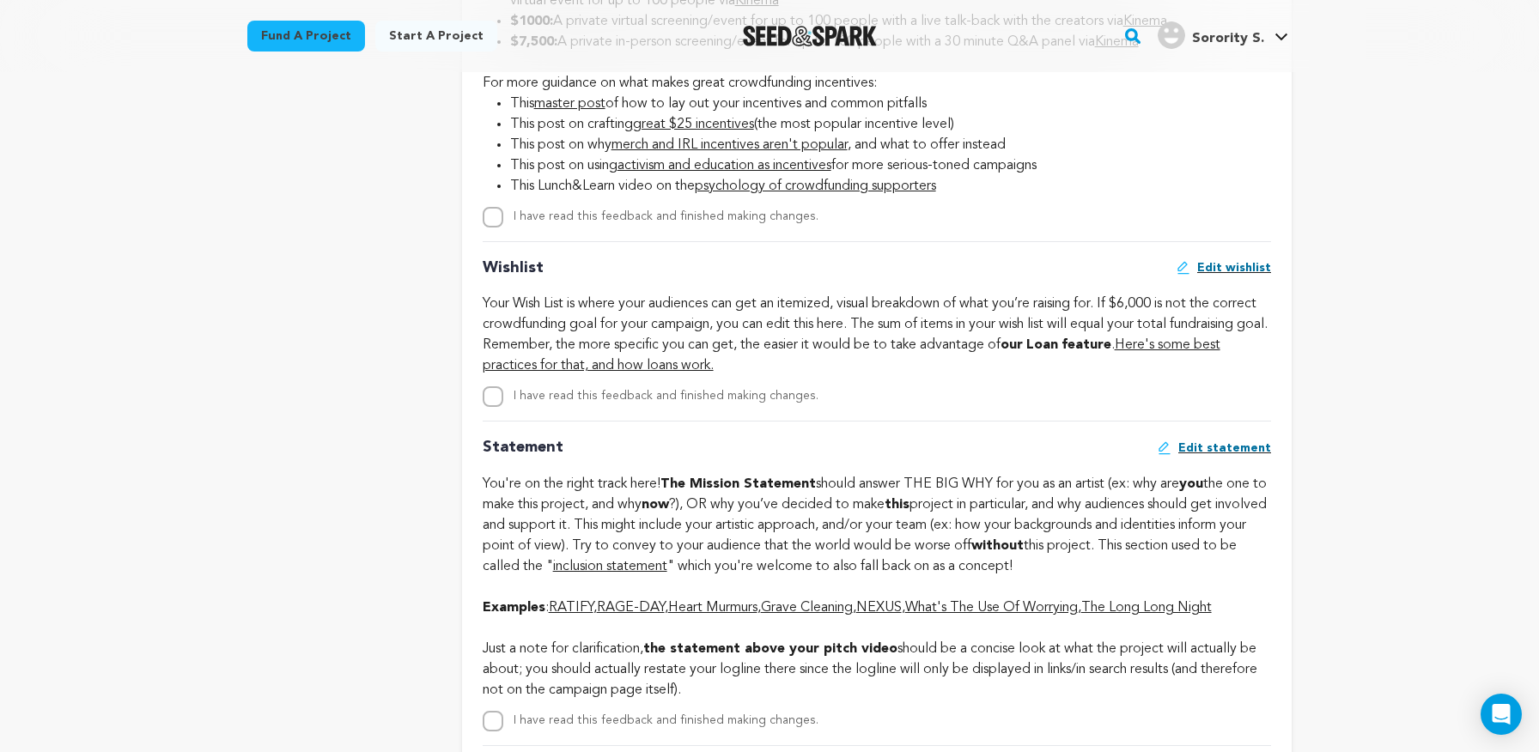
click at [894, 336] on div "Your Wish List is where your audiences can get an itemized, visual breakdown of…" at bounding box center [877, 335] width 788 height 82
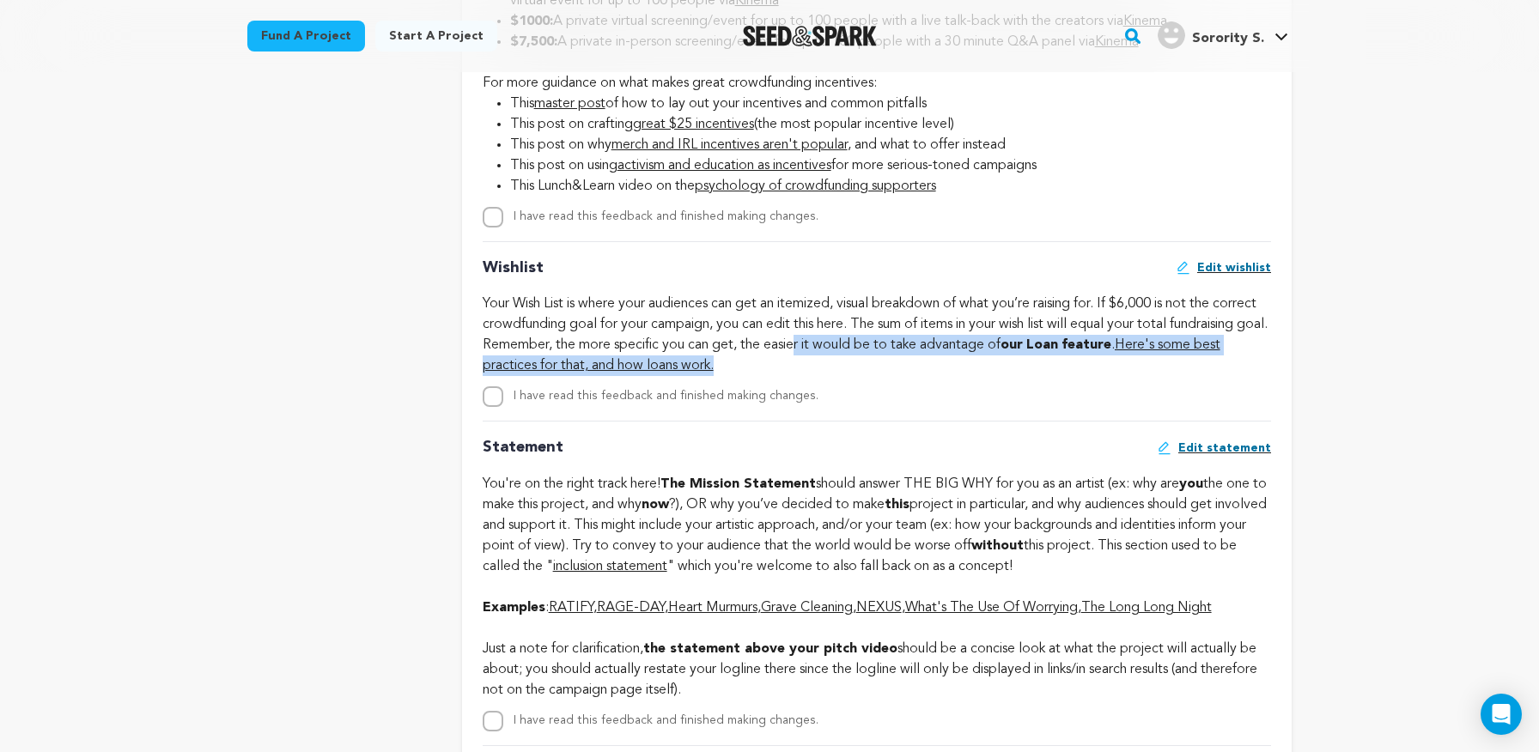
drag, startPoint x: 909, startPoint y: 351, endPoint x: 925, endPoint y: 356, distance: 16.3
click at [925, 356] on div "Your Wish List is where your audiences can get an itemized, visual breakdown of…" at bounding box center [877, 335] width 788 height 82
click at [924, 356] on div "Your Wish List is where your audiences can get an itemized, visual breakdown of…" at bounding box center [877, 335] width 788 height 82
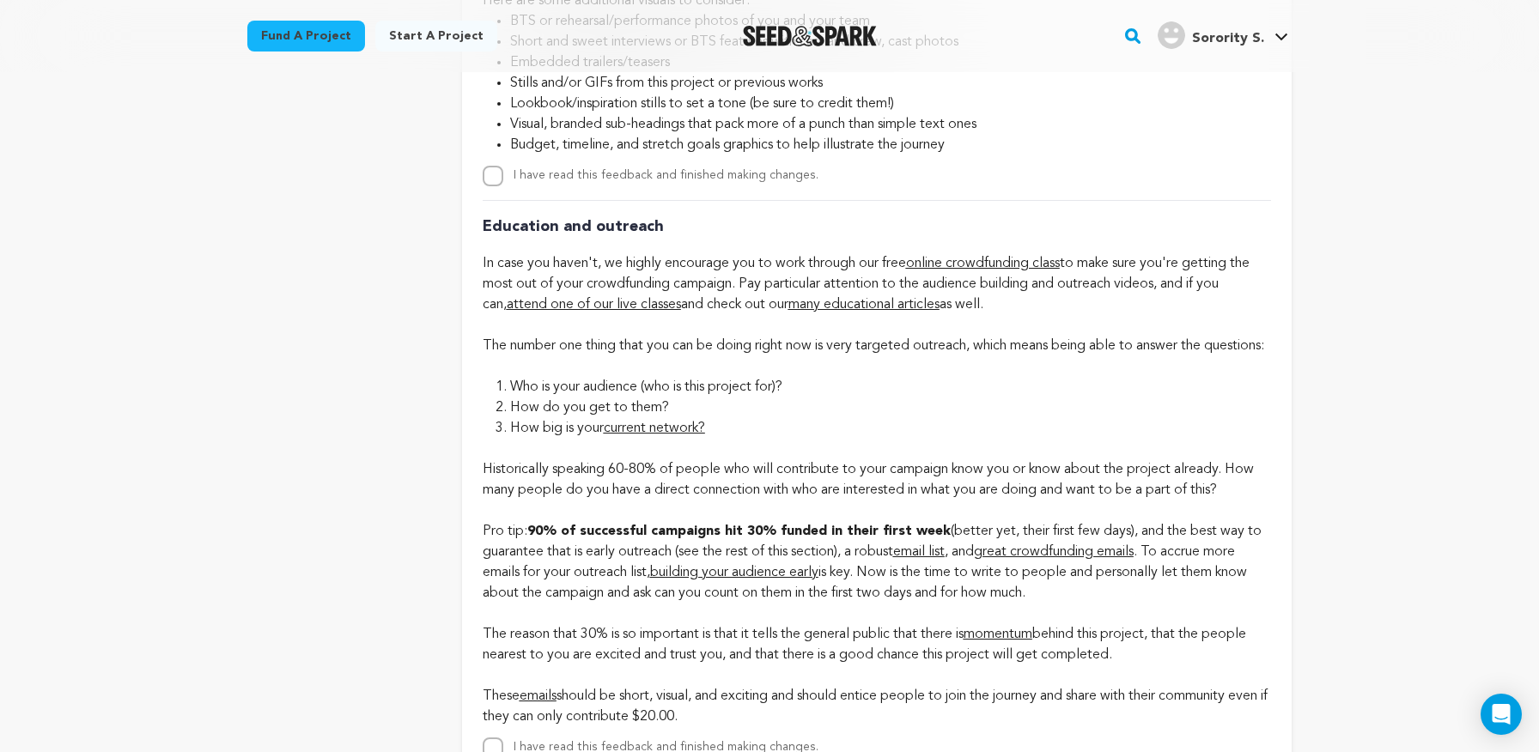
scroll to position [3729, 0]
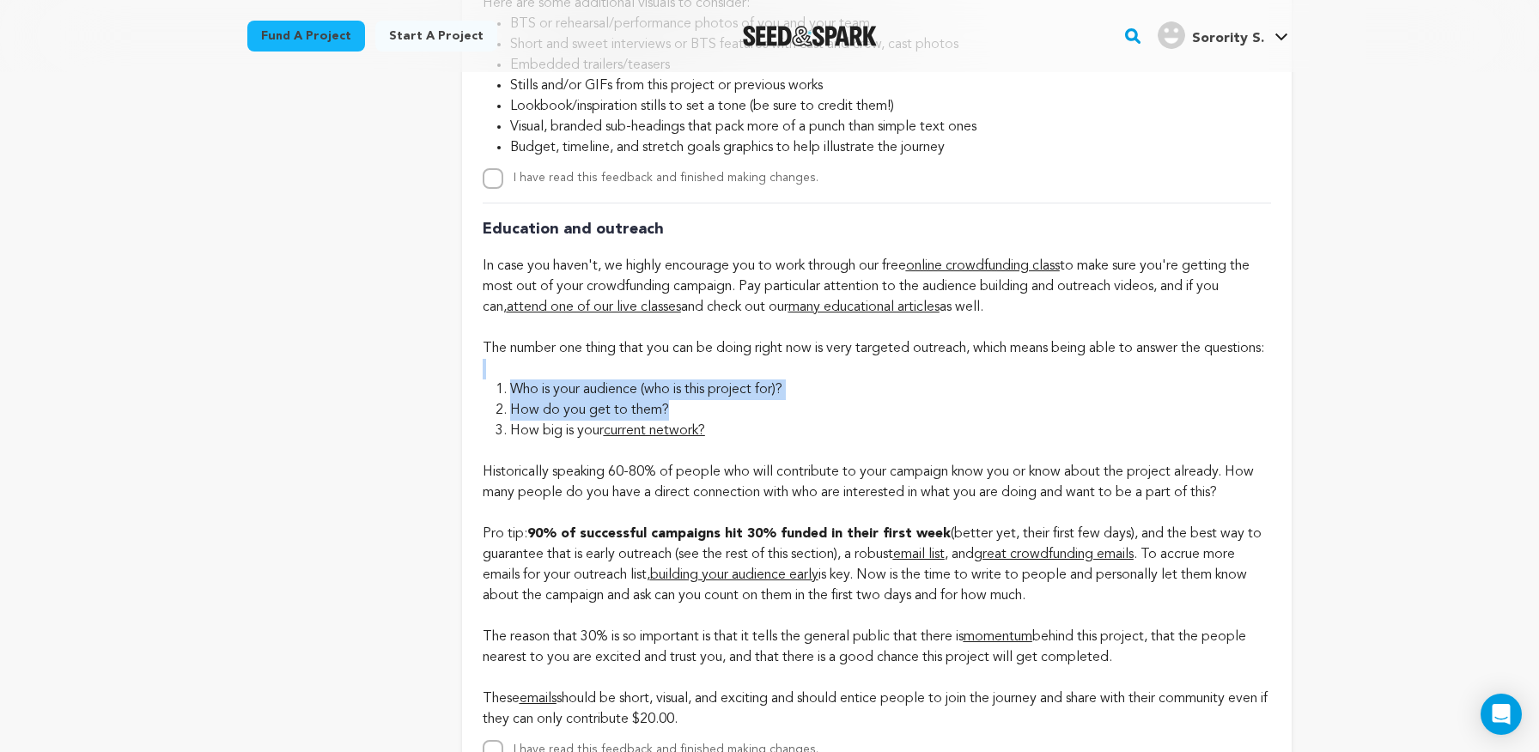
drag, startPoint x: 944, startPoint y: 439, endPoint x: 783, endPoint y: 386, distance: 168.9
click at [783, 386] on div "Education and outreach In case you haven't, we highly encourage you to work thr…" at bounding box center [877, 482] width 788 height 558
click at [783, 380] on p at bounding box center [877, 369] width 788 height 21
